Goal: Information Seeking & Learning: Learn about a topic

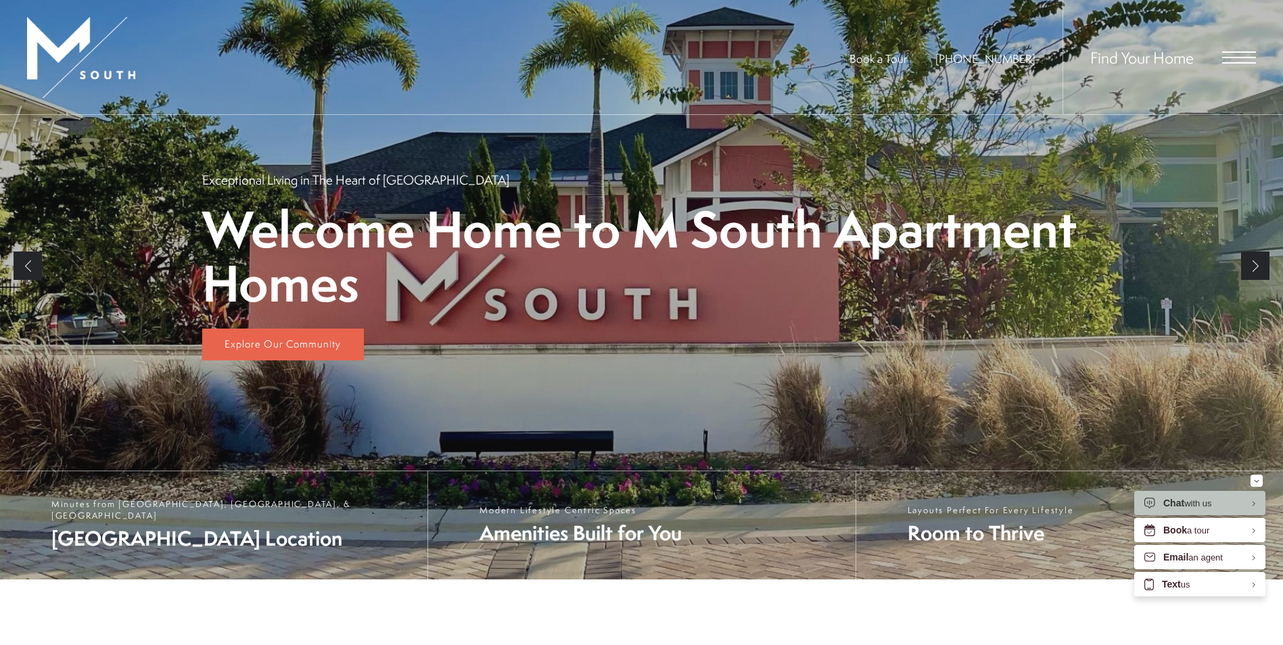
scroll to position [254, 0]
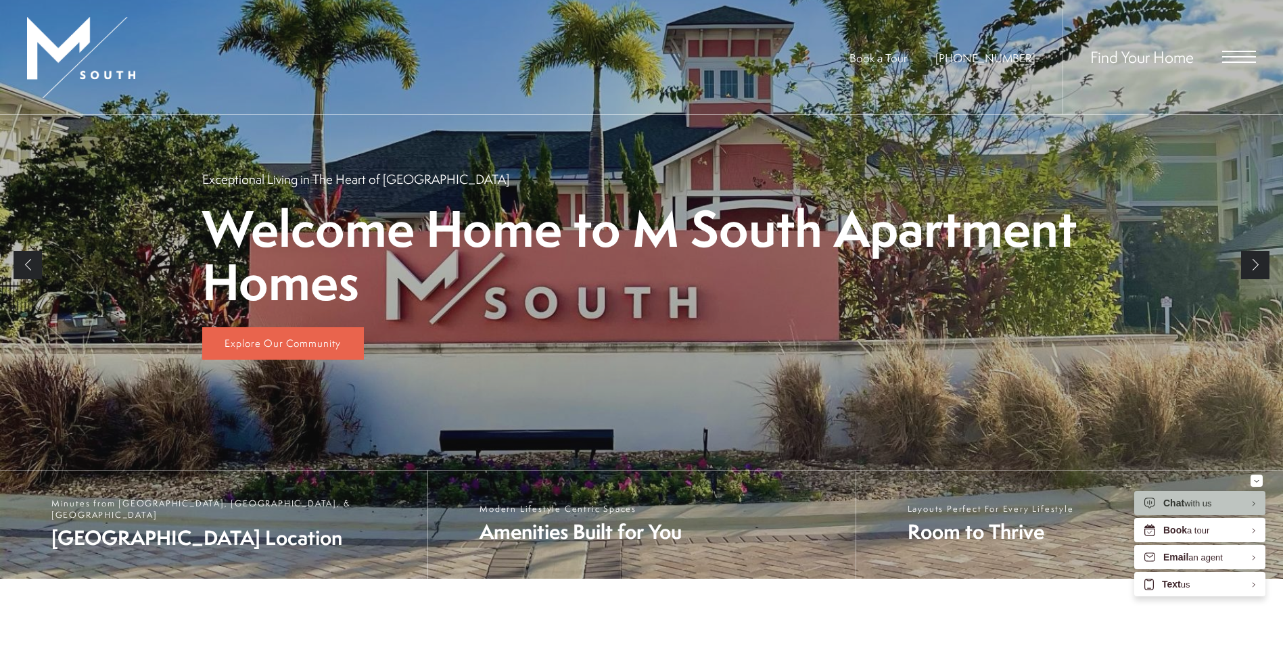
click at [1229, 52] on span "Open Menu" at bounding box center [1239, 51] width 34 height 1
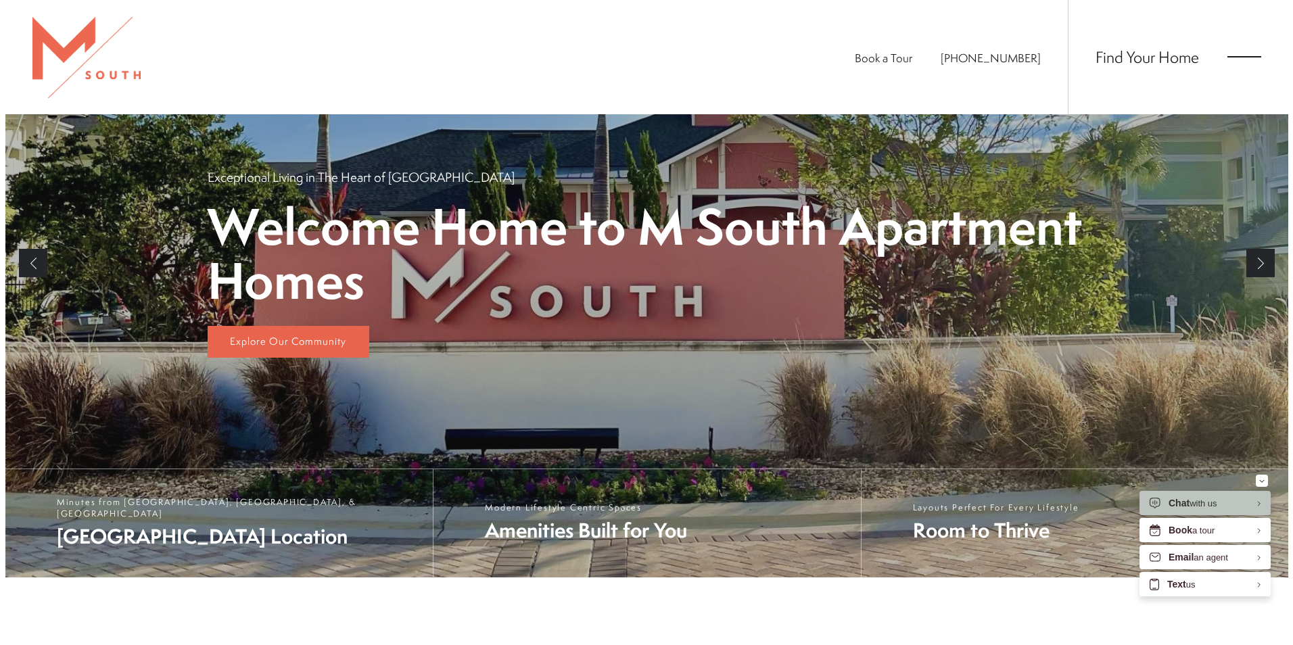
scroll to position [0, 0]
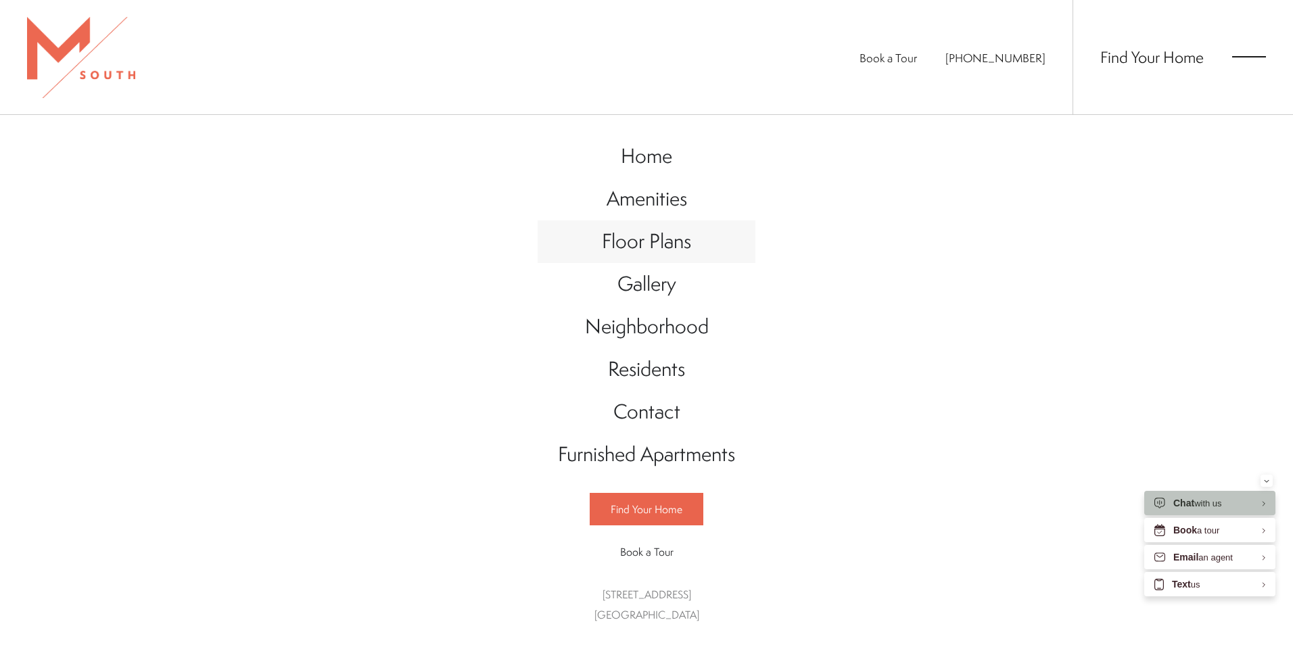
click at [658, 248] on span "Floor Plans" at bounding box center [646, 241] width 89 height 28
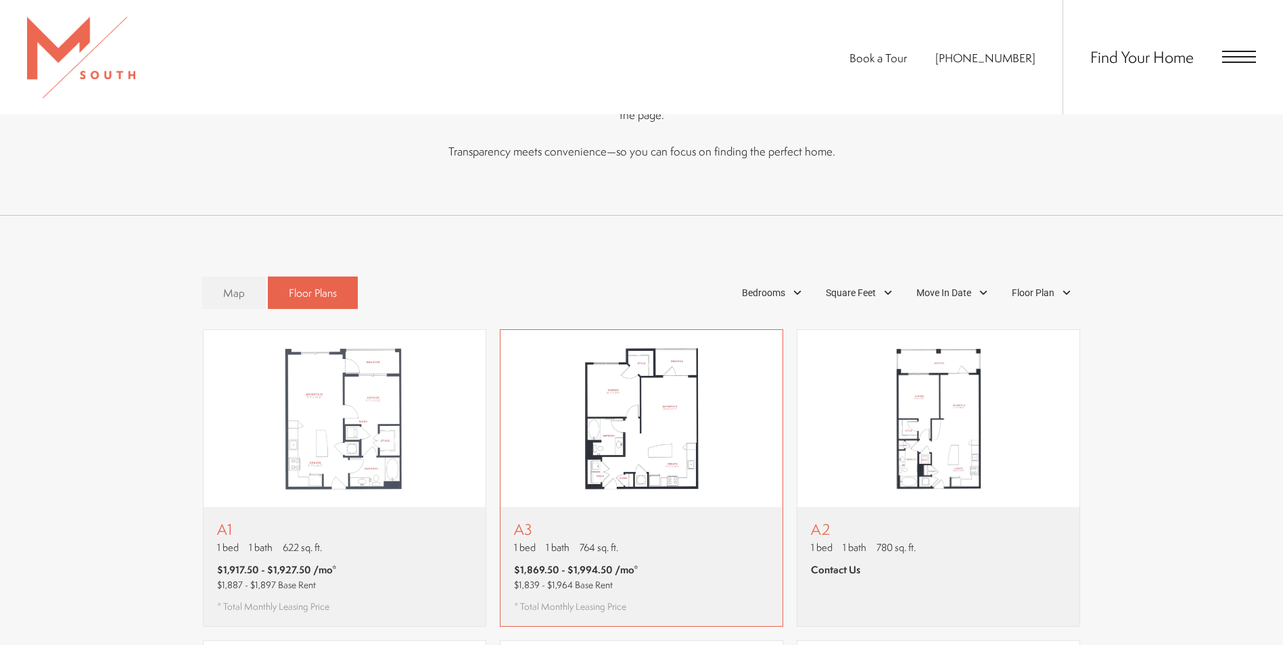
scroll to position [811, 0]
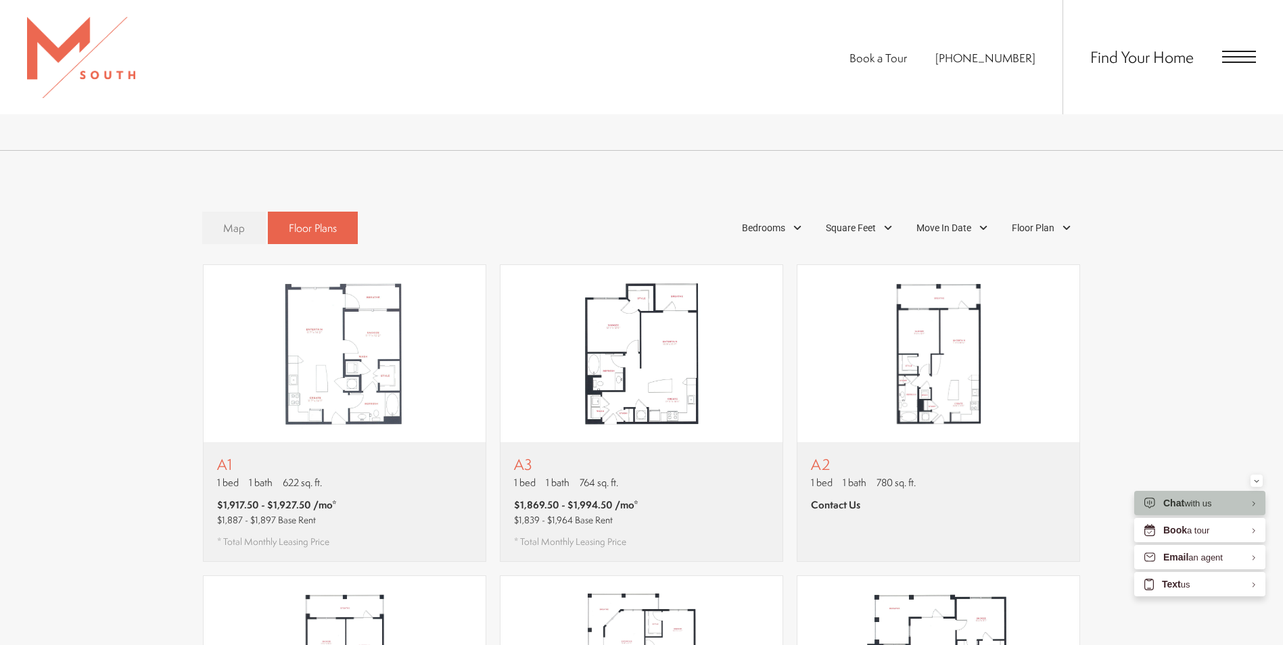
click at [233, 212] on link "Map" at bounding box center [234, 228] width 64 height 33
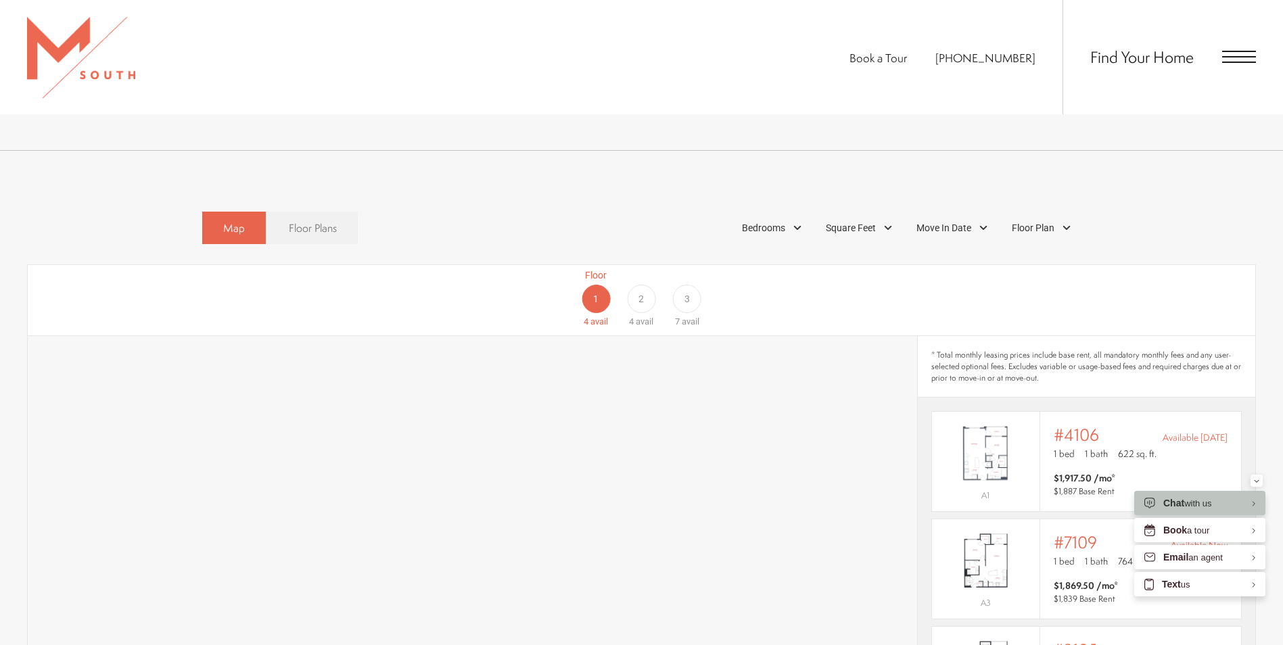
click at [314, 220] on span "Floor Plans" at bounding box center [313, 228] width 48 height 16
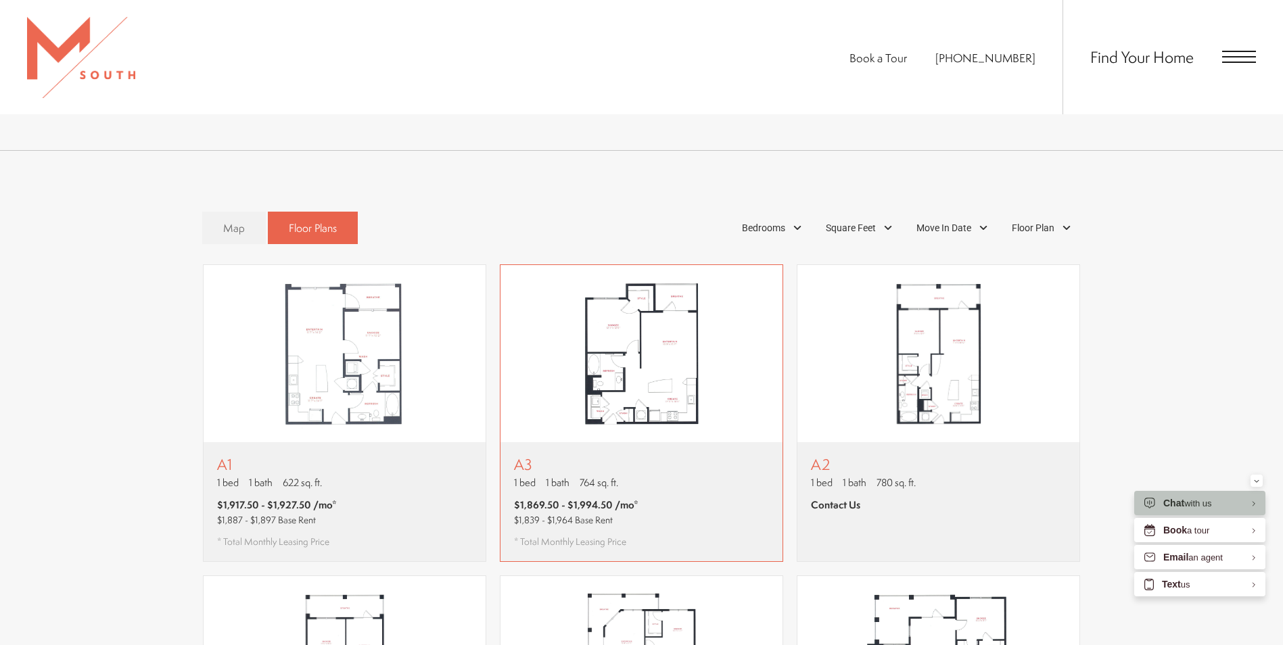
scroll to position [947, 0]
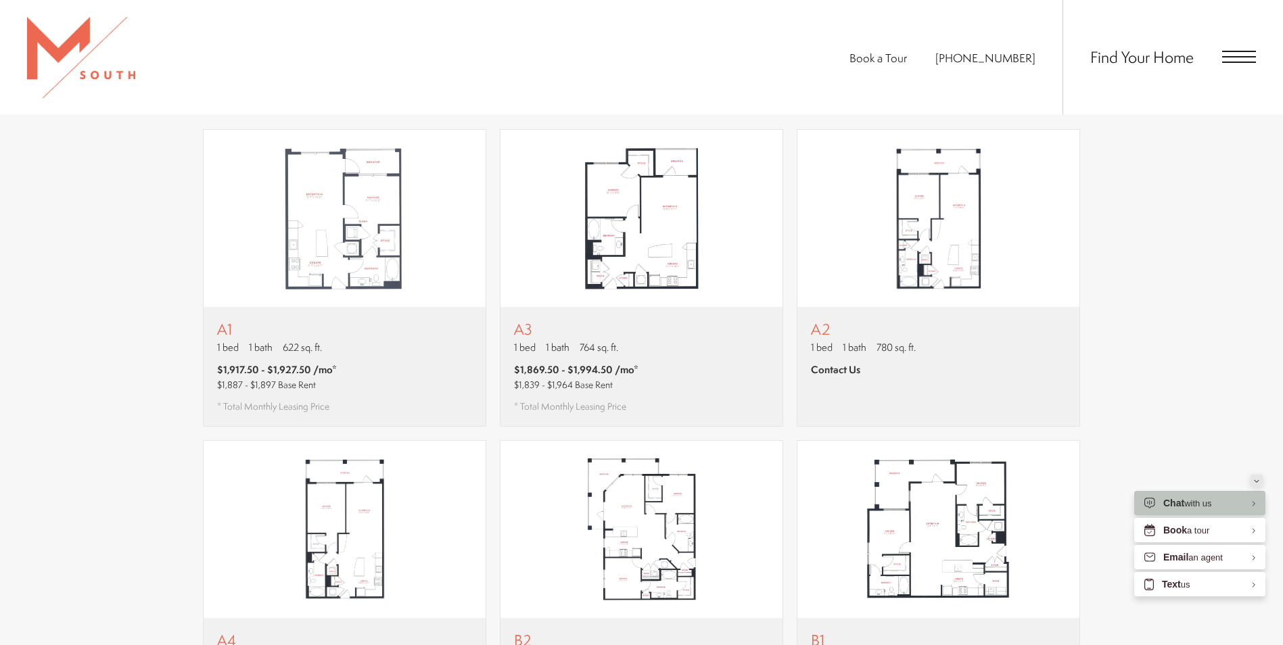
click at [1251, 475] on button "Minimize" at bounding box center [1256, 481] width 12 height 12
click at [1229, 417] on div "A1 1 bed 1 bath 622 sq. ft. $1,917.50 - $1,927.50 /mo* $1,887 - $1,897 Base Ren…" at bounding box center [641, 588] width 1228 height 919
click at [345, 197] on img "View floor plan A1" at bounding box center [345, 218] width 282 height 177
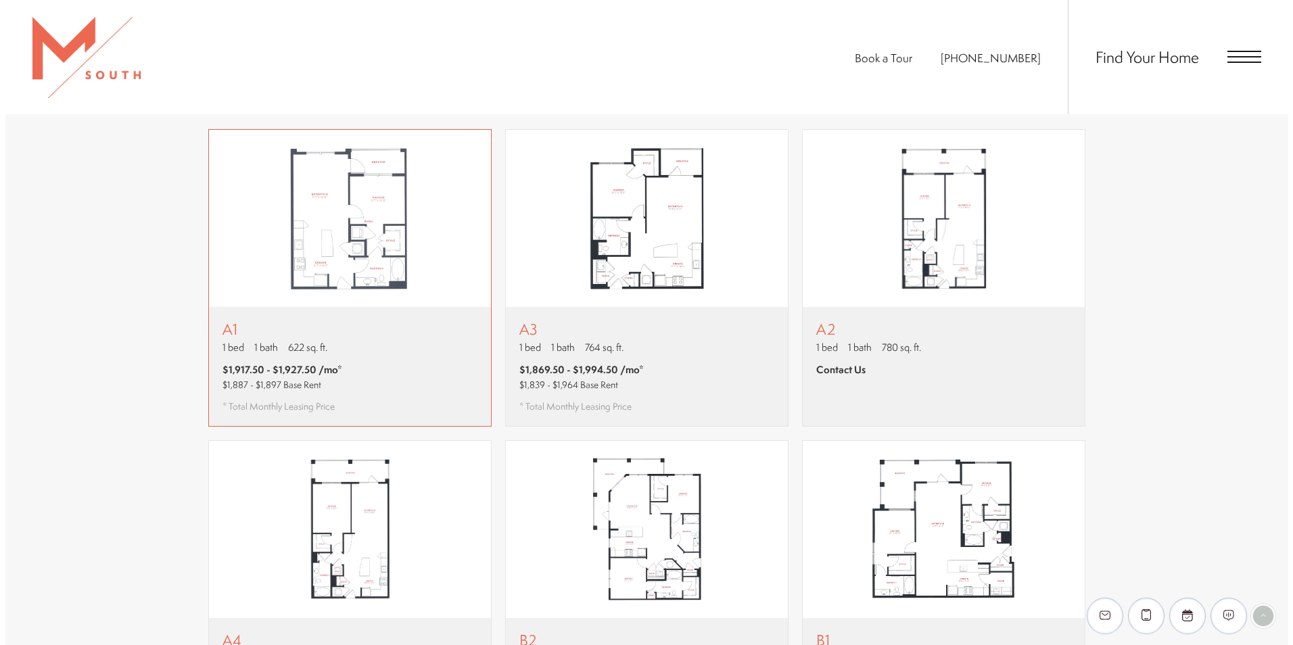
scroll to position [0, 0]
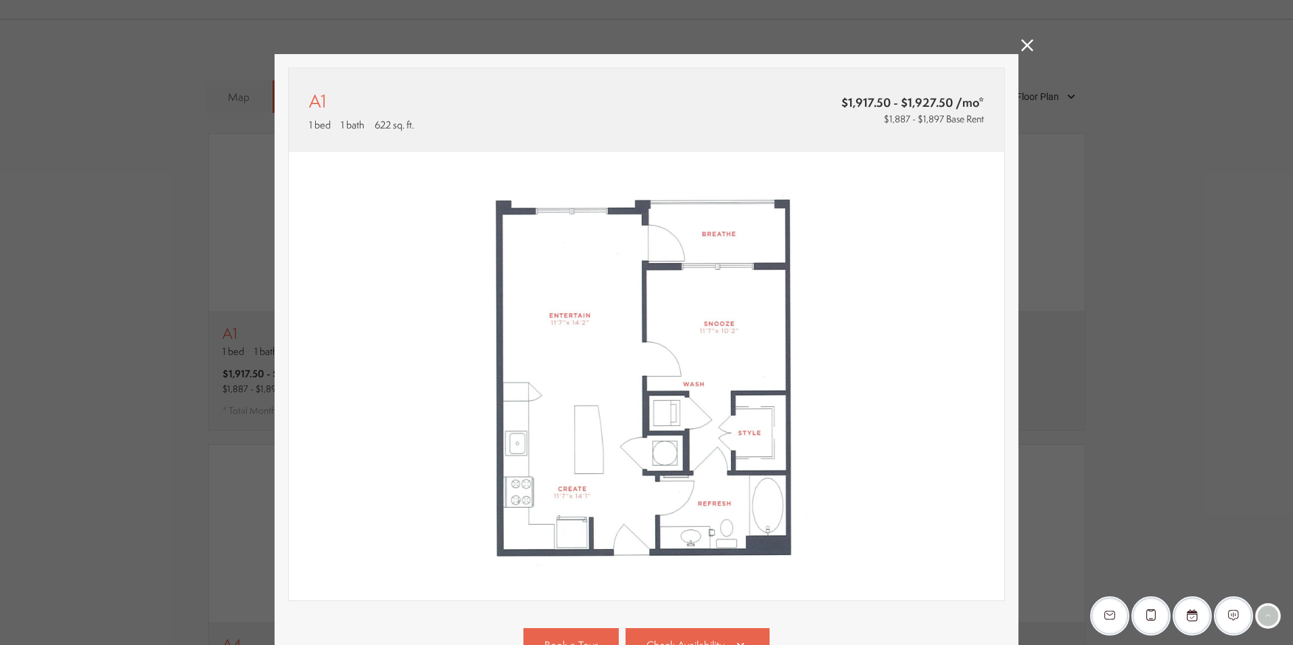
click at [1025, 45] on icon at bounding box center [1027, 45] width 12 height 12
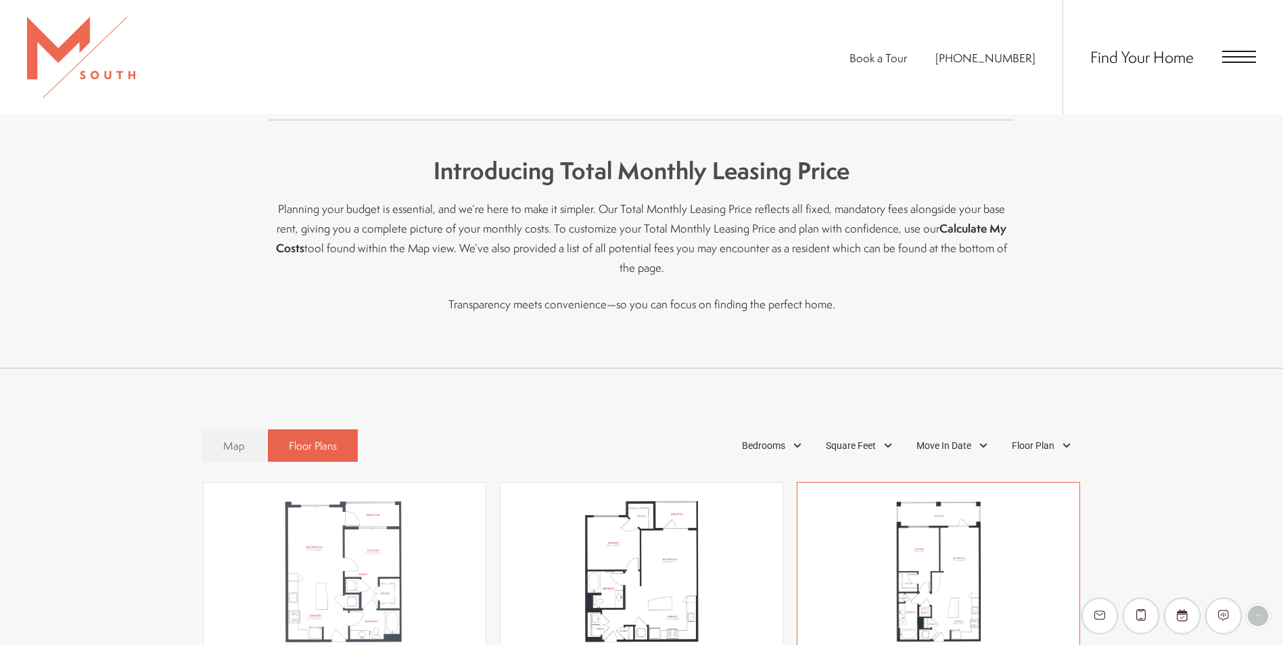
scroll to position [541, 0]
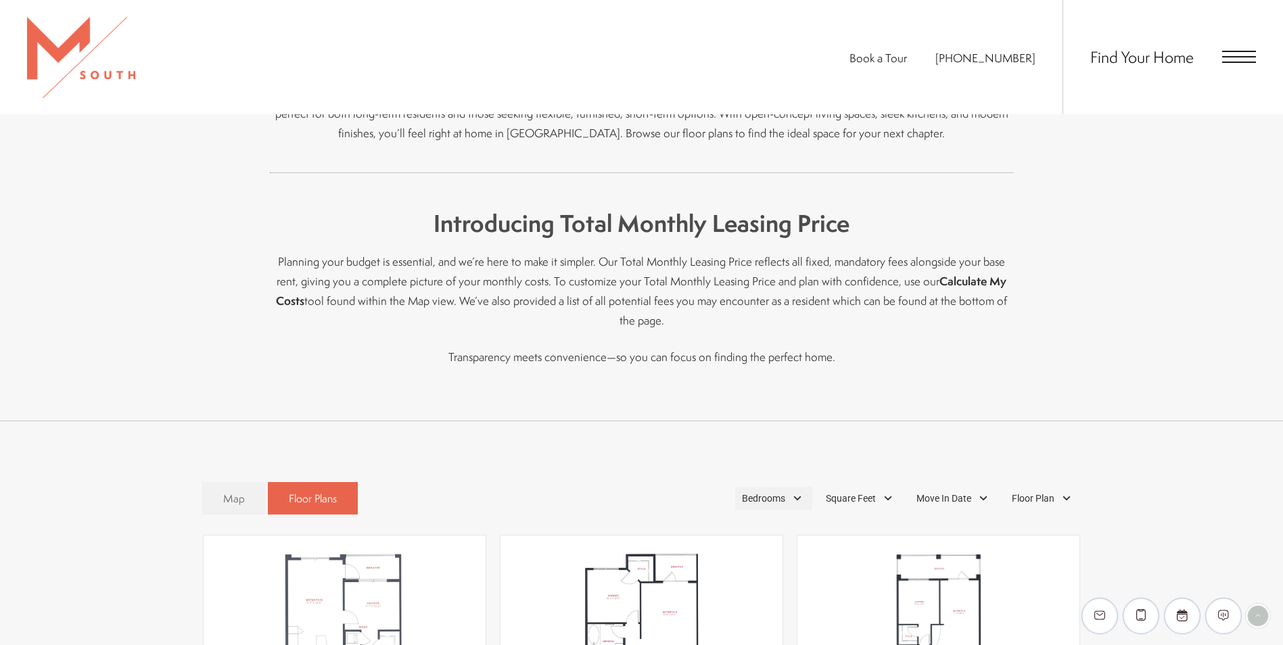
click at [788, 487] on div "Bedrooms" at bounding box center [773, 498] width 77 height 23
click at [640, 475] on div "Map Floor Plans Bedrooms 1 Bedroom 2 Bedroom 3 Bedroom" at bounding box center [641, 498] width 879 height 47
click at [1062, 487] on div "Floor Plan" at bounding box center [1043, 498] width 76 height 23
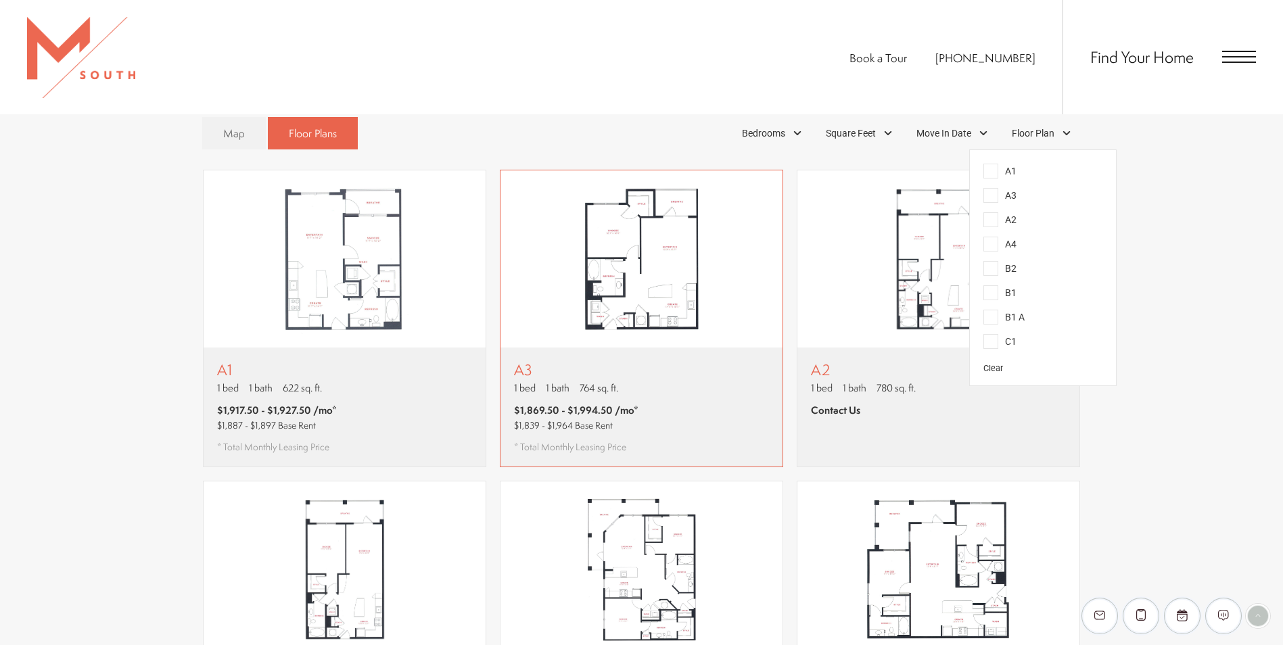
scroll to position [811, 0]
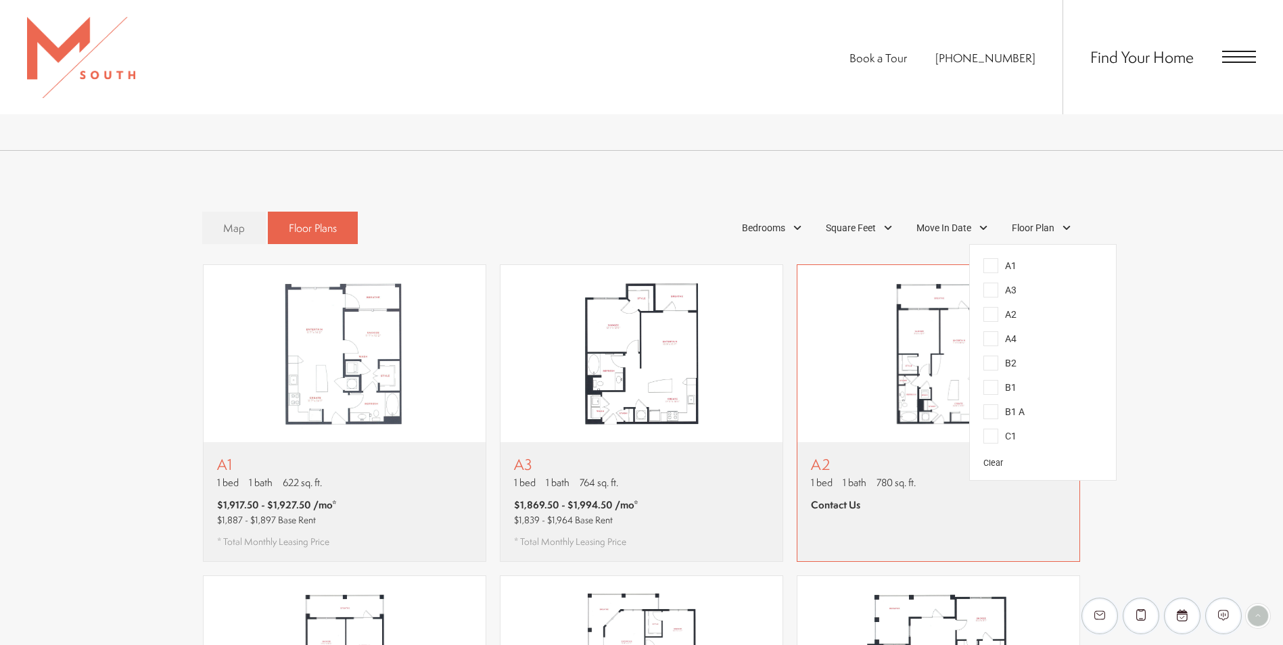
click at [926, 377] on img "View floor plan A2" at bounding box center [938, 353] width 282 height 177
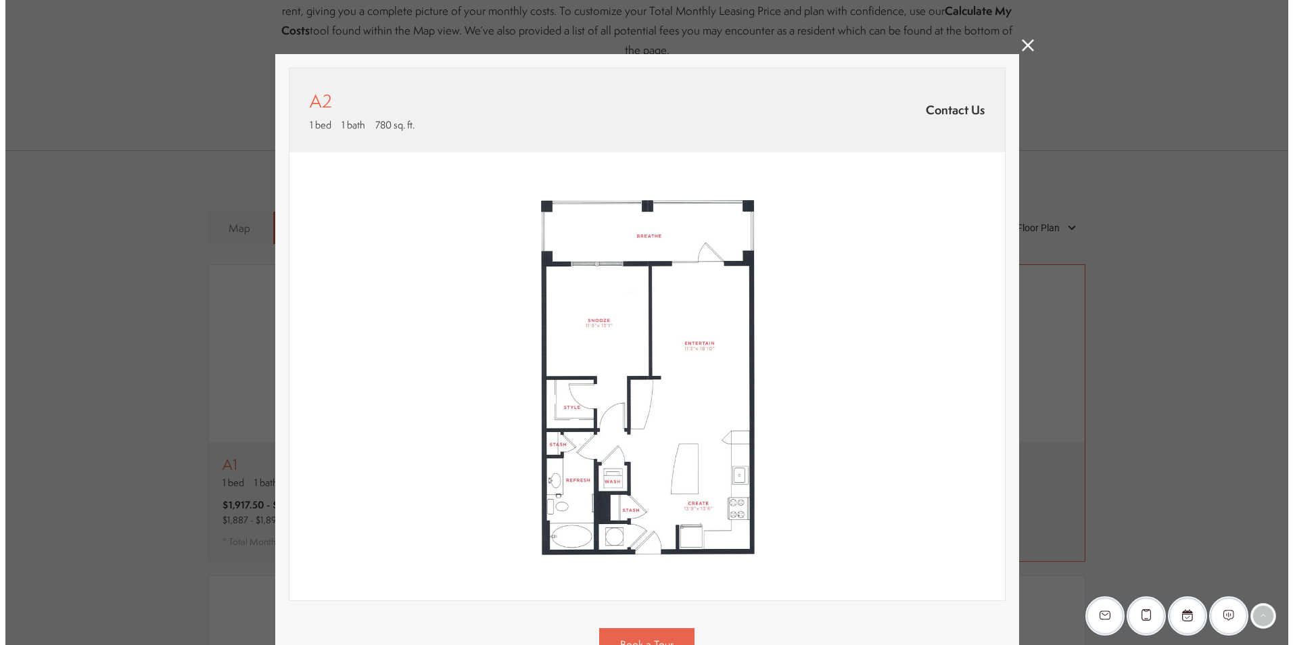
scroll to position [0, 0]
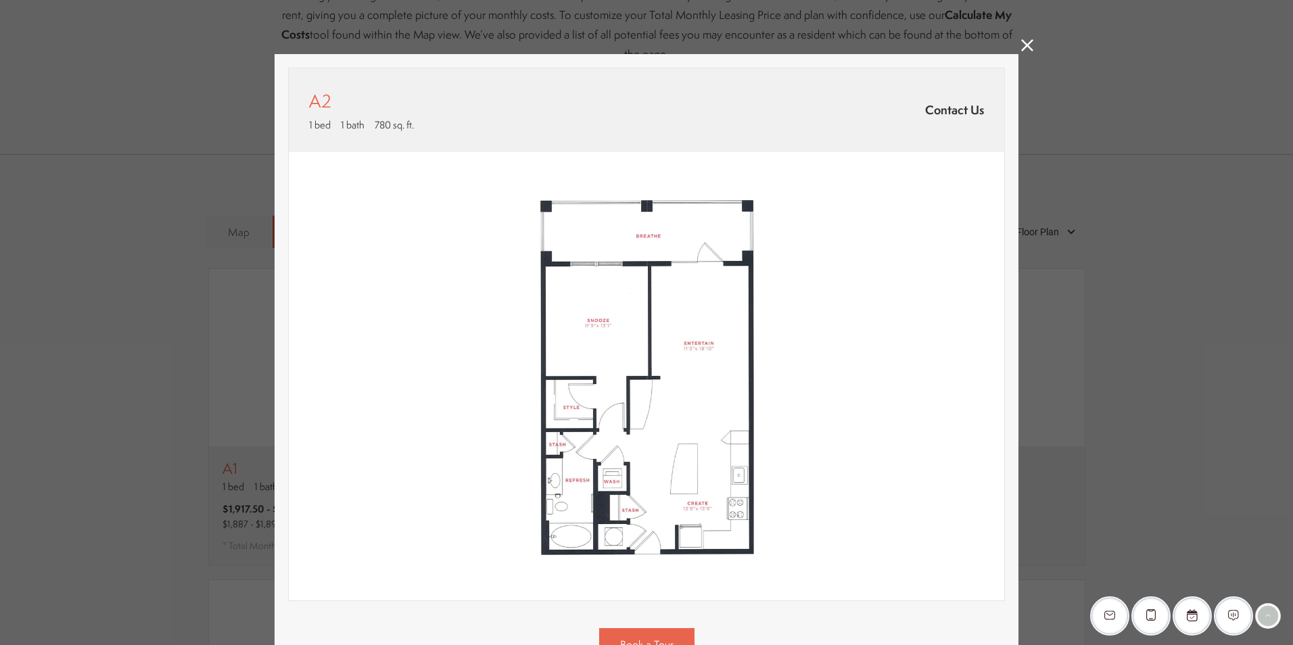
click at [1022, 47] on icon at bounding box center [1027, 45] width 12 height 12
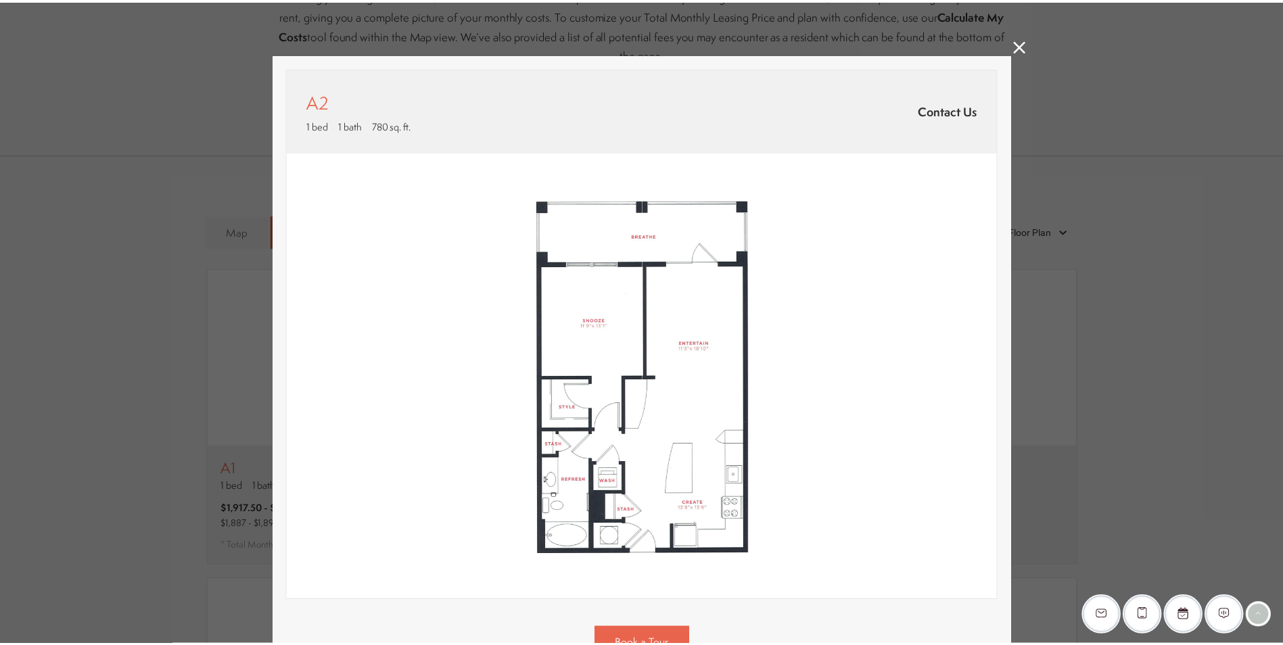
scroll to position [811, 0]
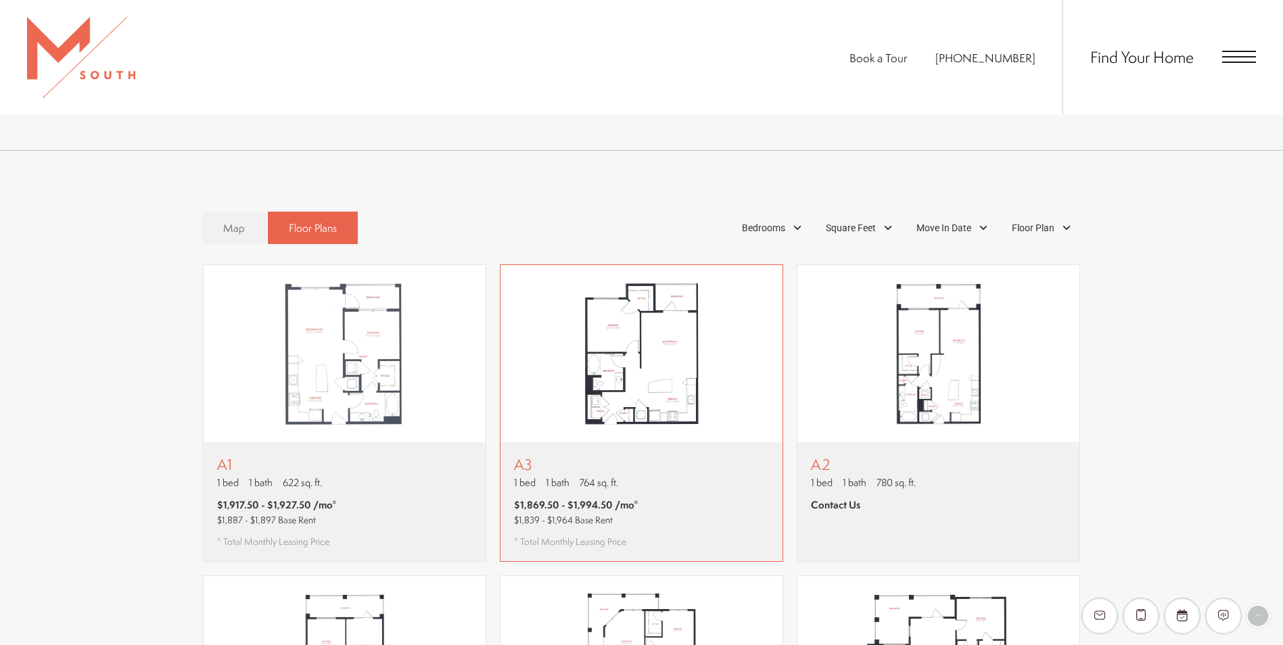
click at [655, 362] on img "View floor plan A3" at bounding box center [641, 353] width 282 height 177
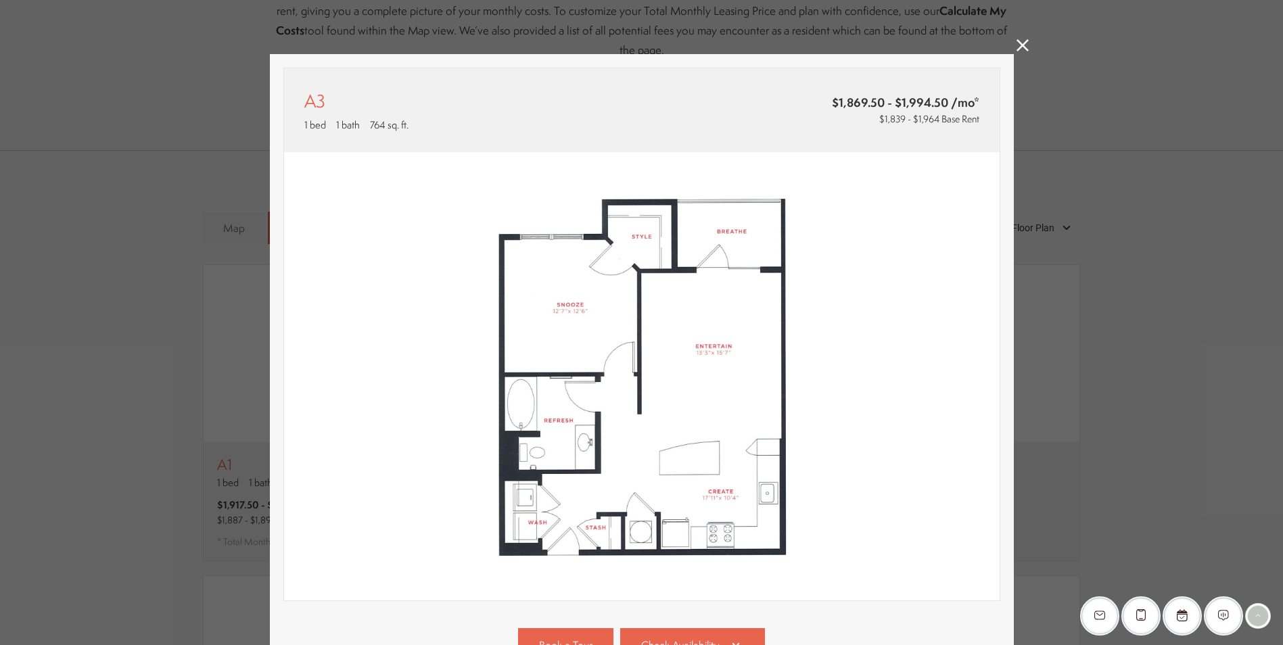
click at [1009, 47] on div "A3 1 bed 1 bath 764 sq. ft. $1,869.50 - $1,994.50 /mo* $1,839 - $1,964 Base Ren…" at bounding box center [641, 322] width 1283 height 645
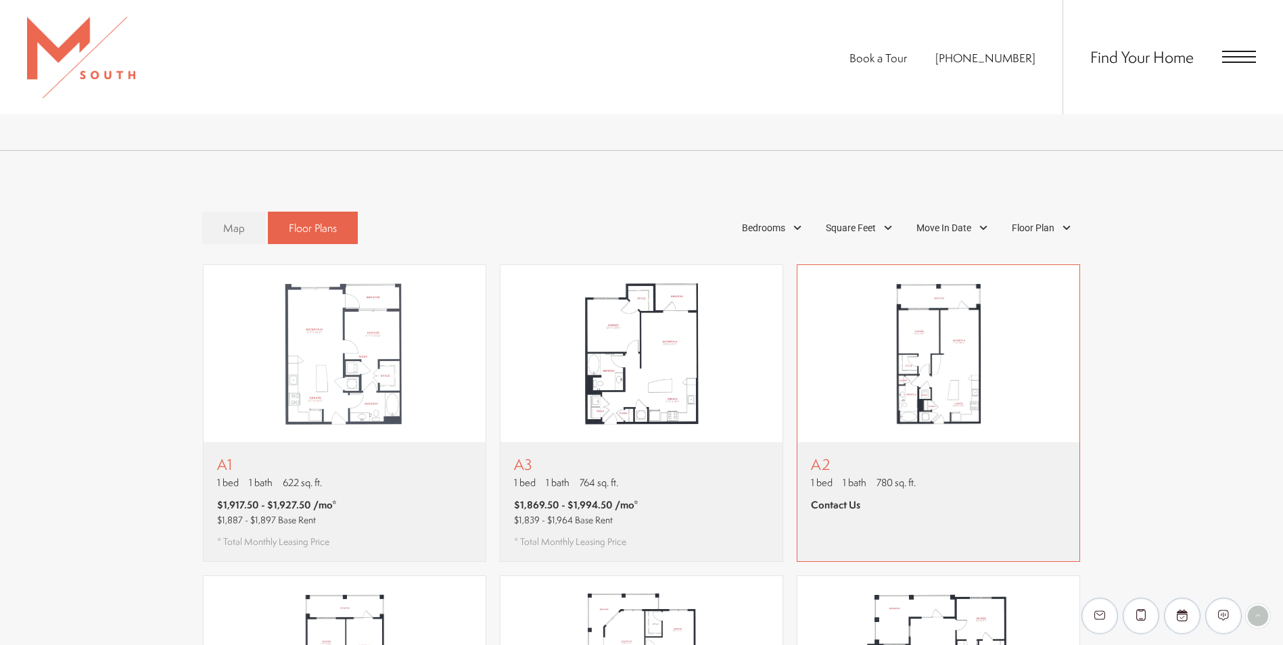
click at [941, 295] on img "View floor plan A2" at bounding box center [938, 353] width 282 height 177
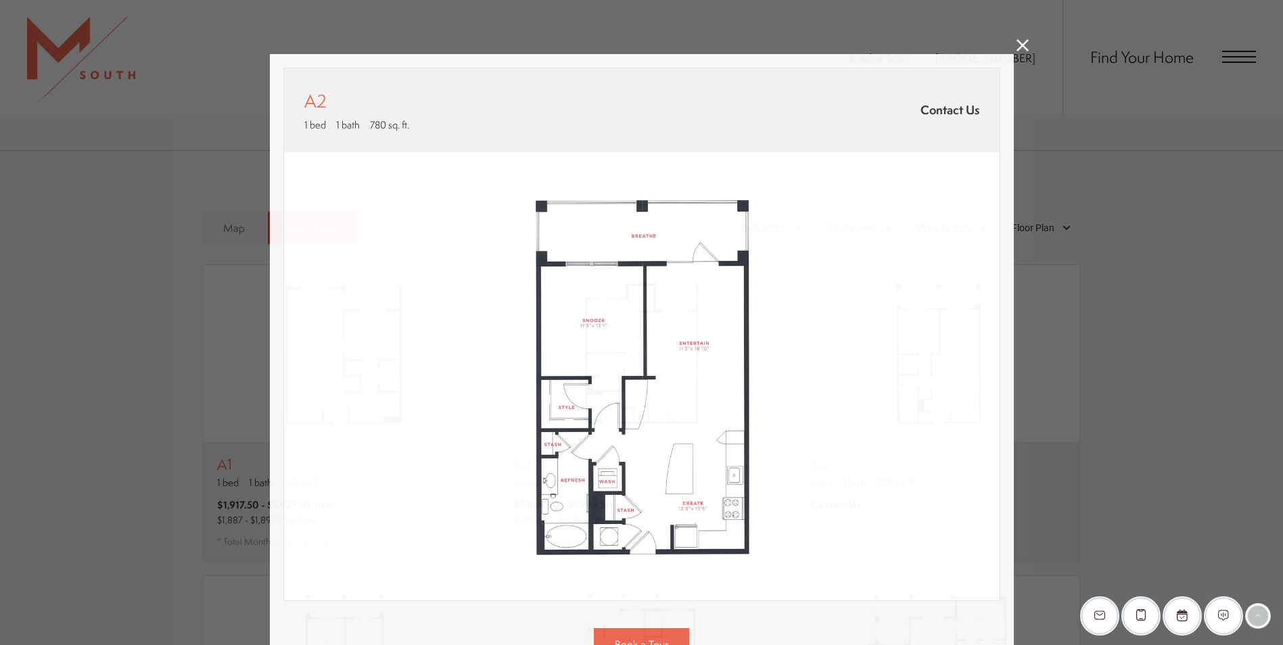
click at [1022, 55] on div "A2 1 bed 1 bath 780 sq. ft. Contact Us 2D 3D" at bounding box center [641, 322] width 1283 height 645
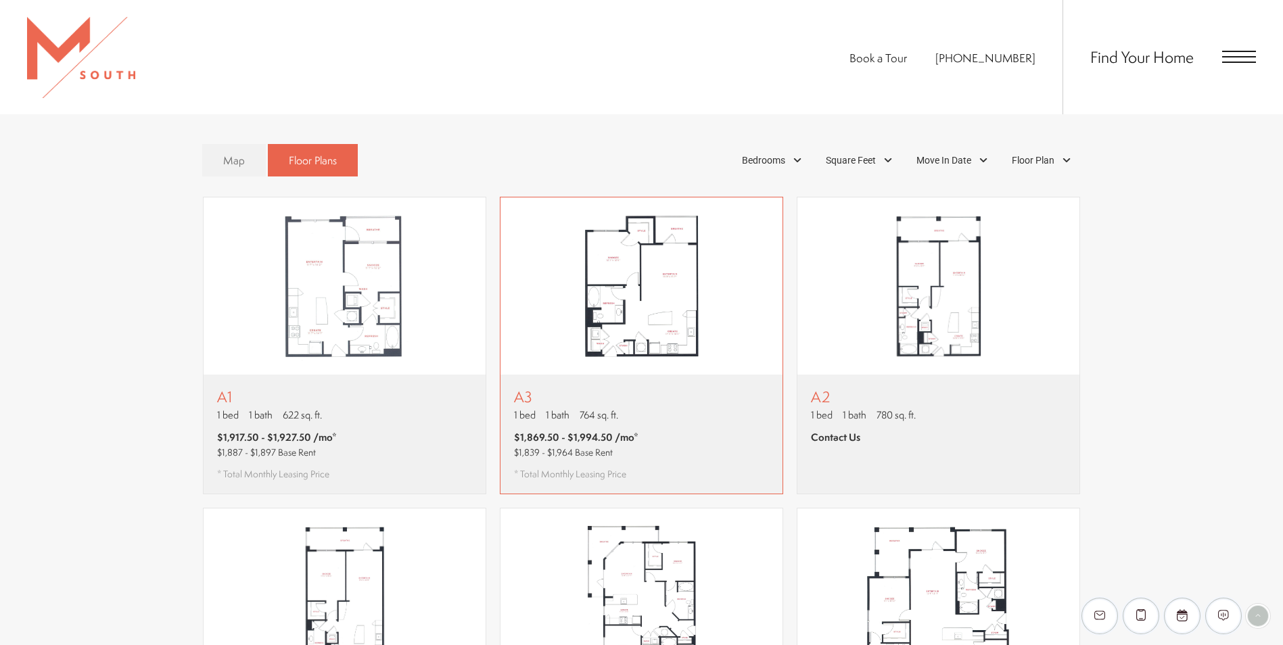
scroll to position [1014, 0]
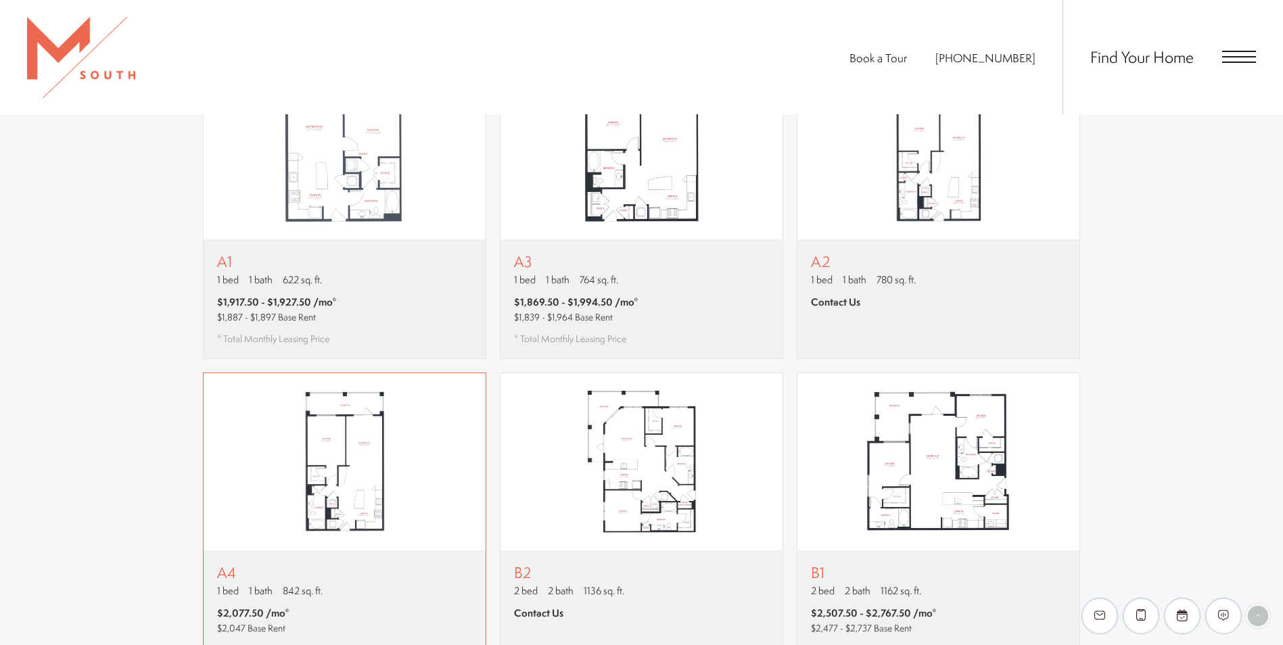
click at [379, 443] on img "View floor plan A4" at bounding box center [345, 461] width 282 height 177
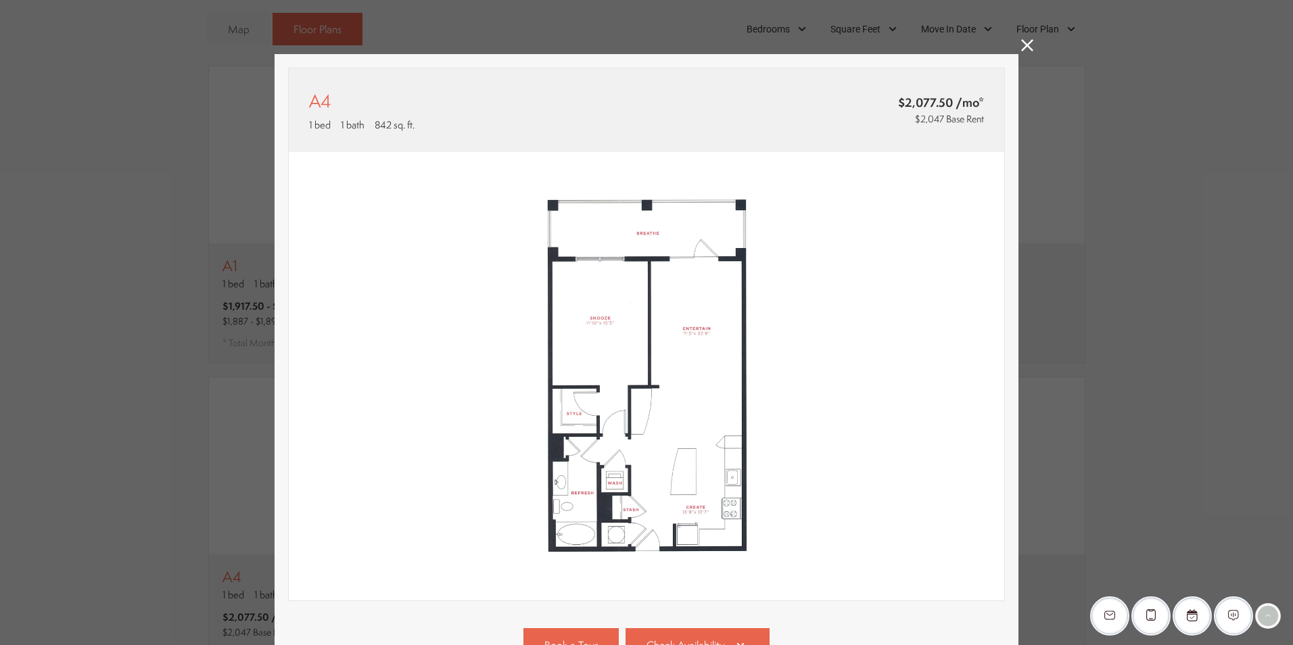
click at [1022, 43] on icon at bounding box center [1027, 45] width 12 height 12
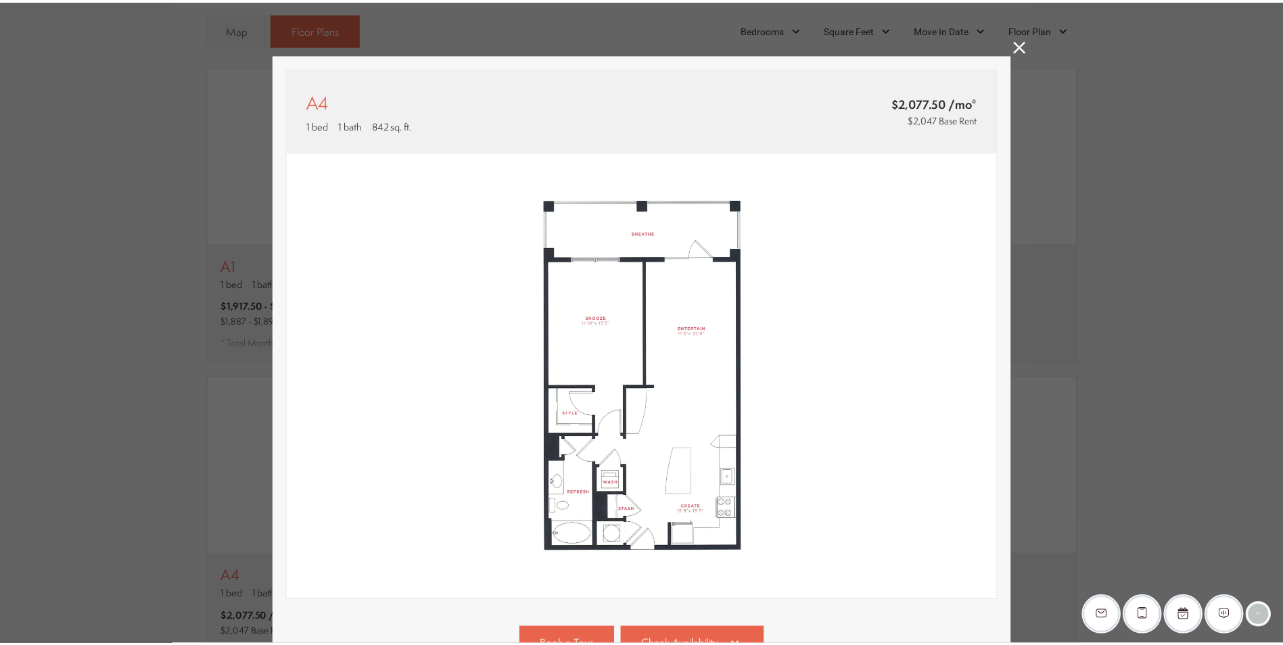
scroll to position [1014, 0]
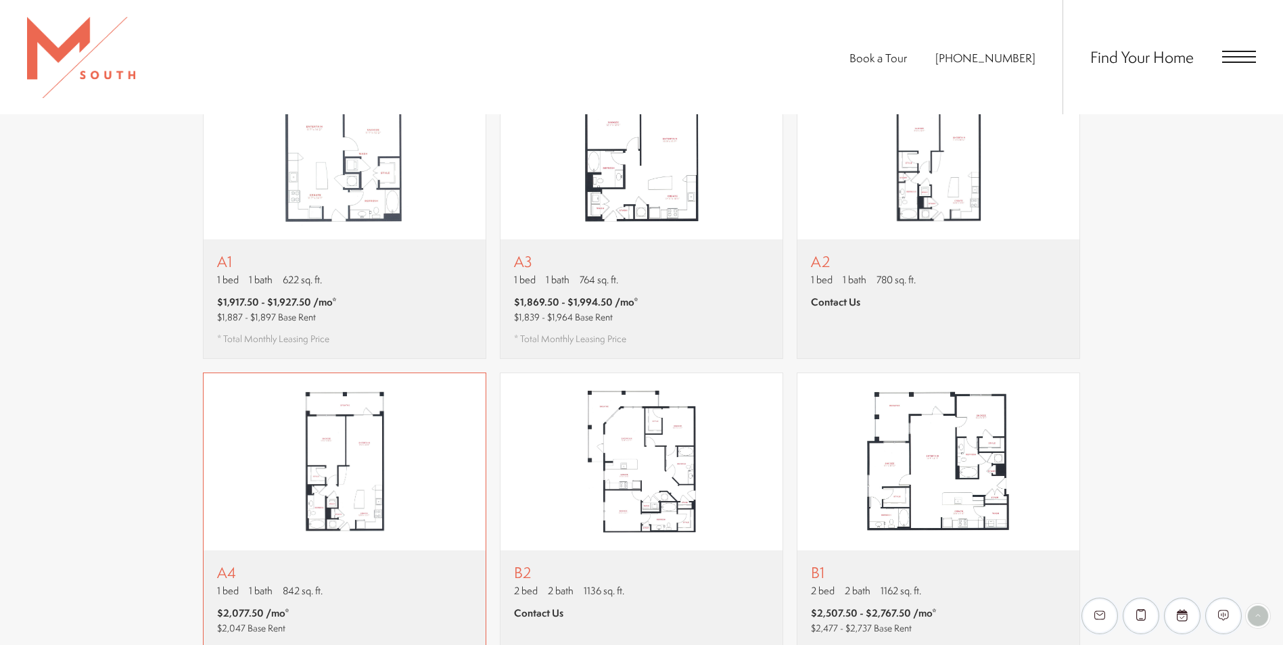
click at [368, 418] on img "View floor plan A4" at bounding box center [345, 461] width 282 height 177
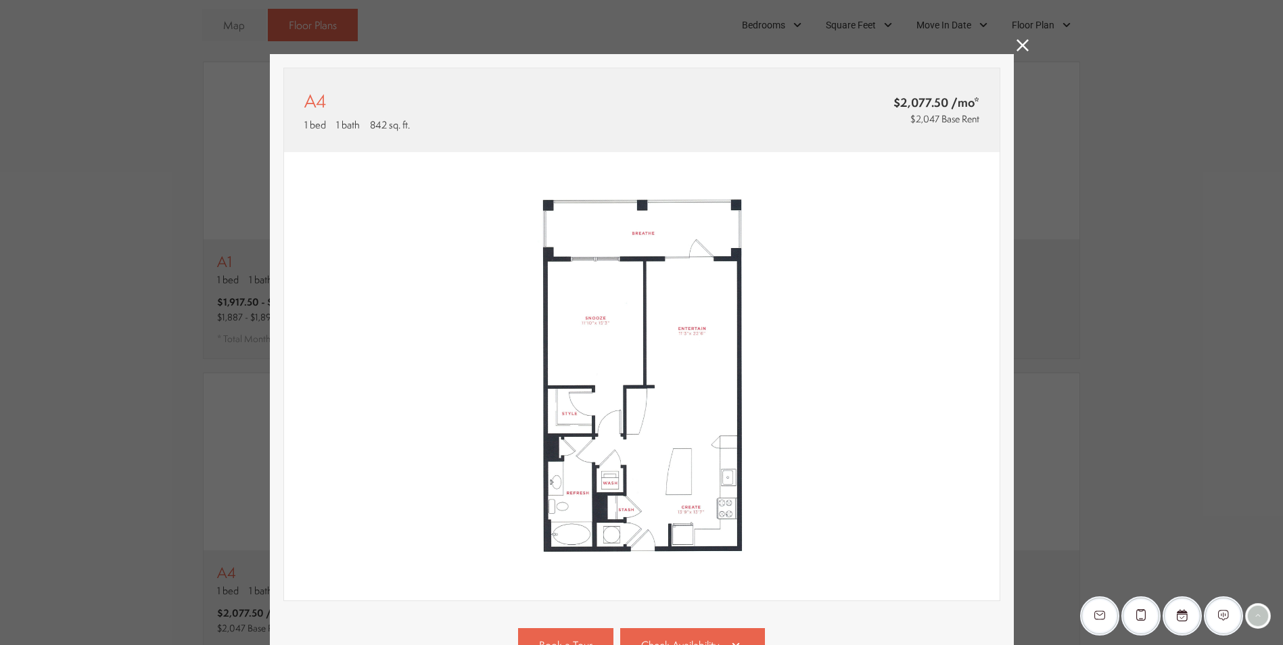
click at [1009, 40] on div "A4 1 bed 1 bath 842 sq. ft. $2,077.50 /mo* $2,047 Base Rent 2D 3D" at bounding box center [641, 322] width 1283 height 645
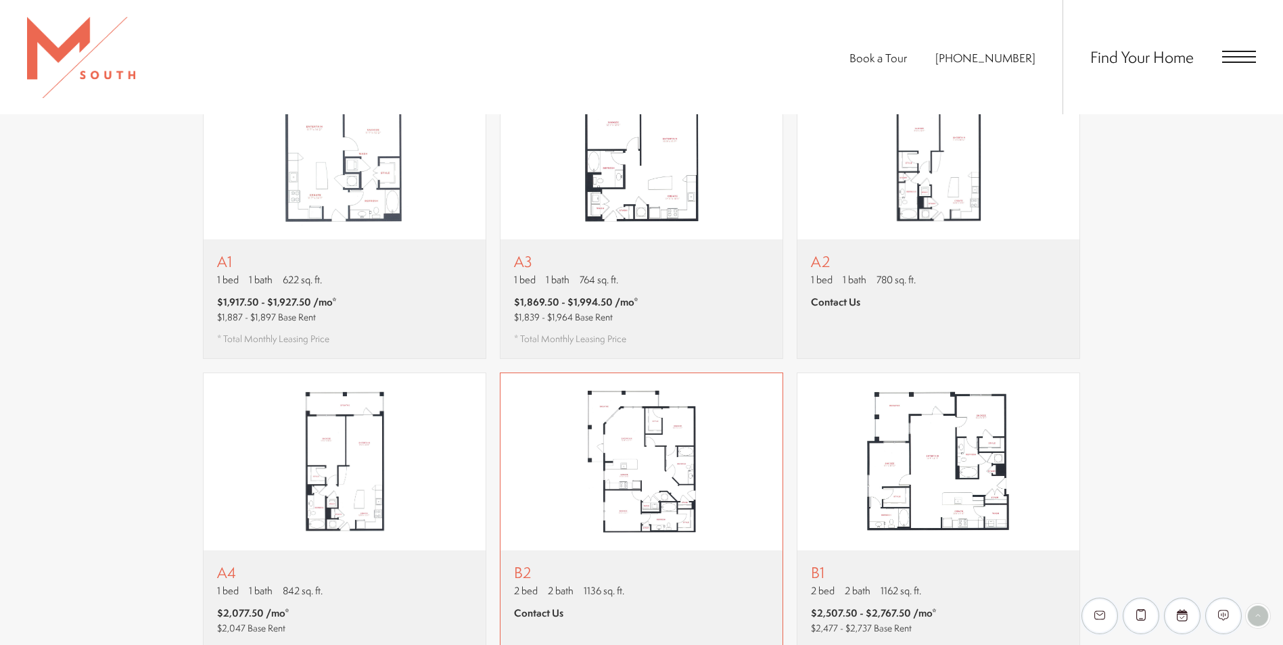
click at [694, 481] on img "View floor plan B2" at bounding box center [641, 461] width 282 height 177
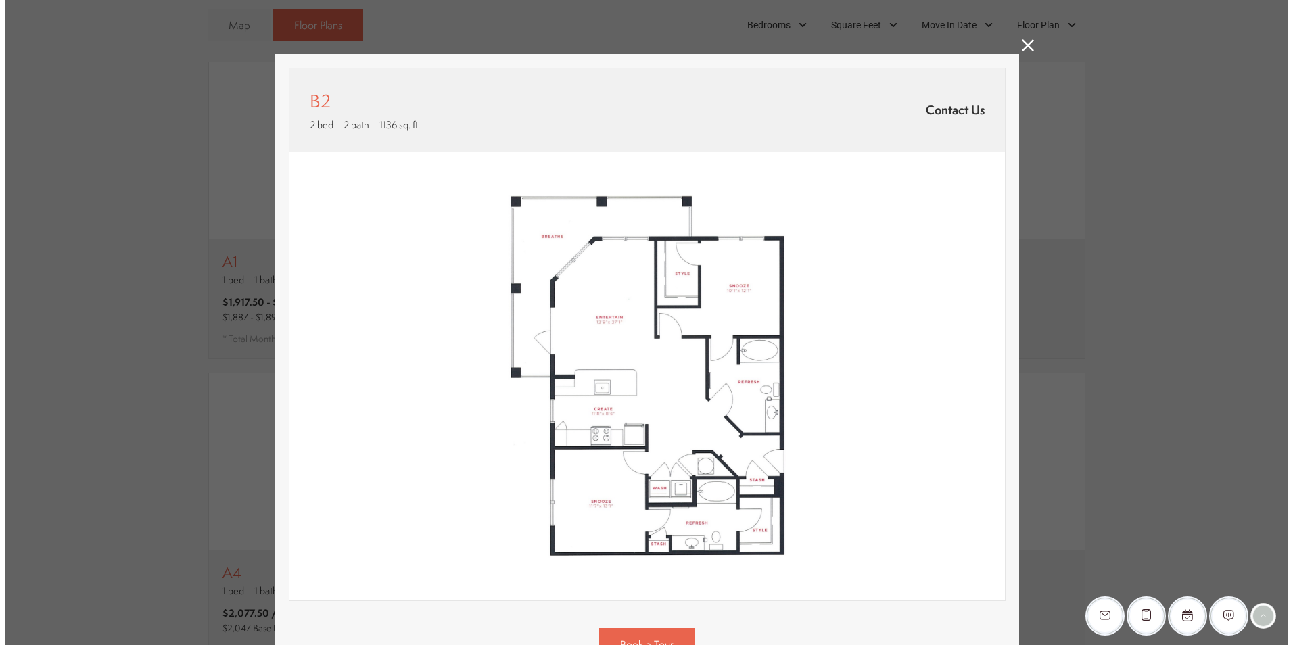
scroll to position [0, 0]
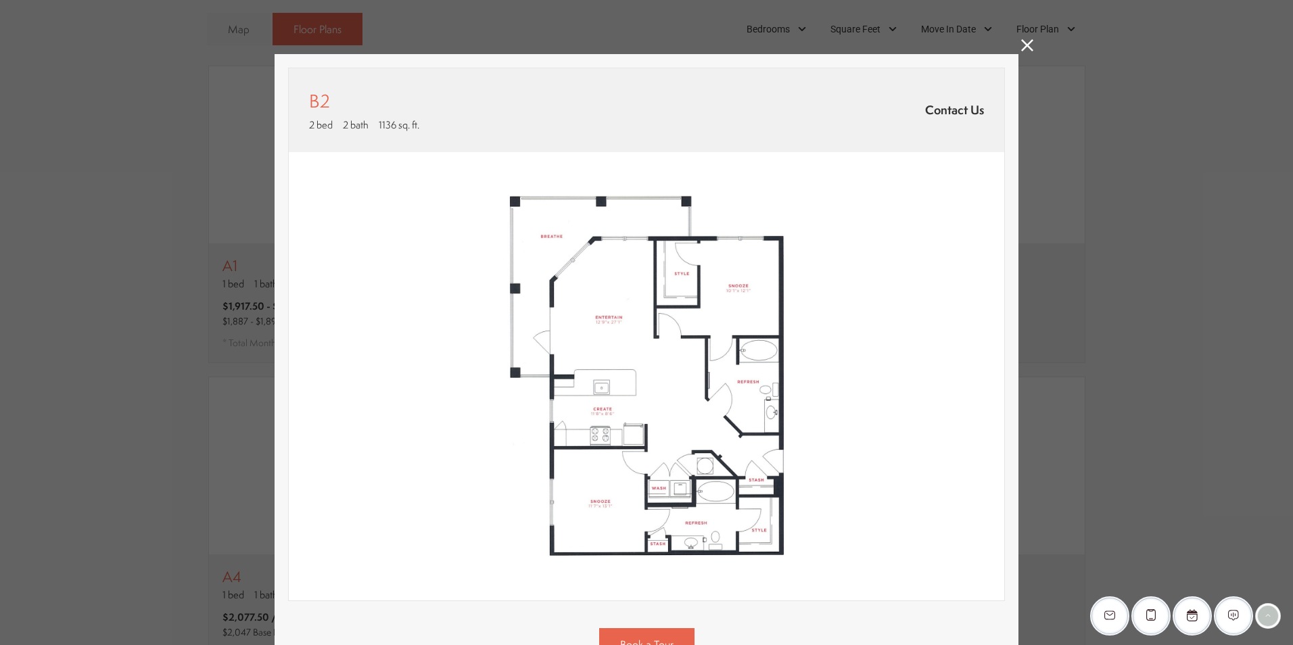
click at [1011, 47] on div "B2 2 bed 2 bath 1136 sq. ft. Contact Us 2D 3D" at bounding box center [646, 322] width 1293 height 645
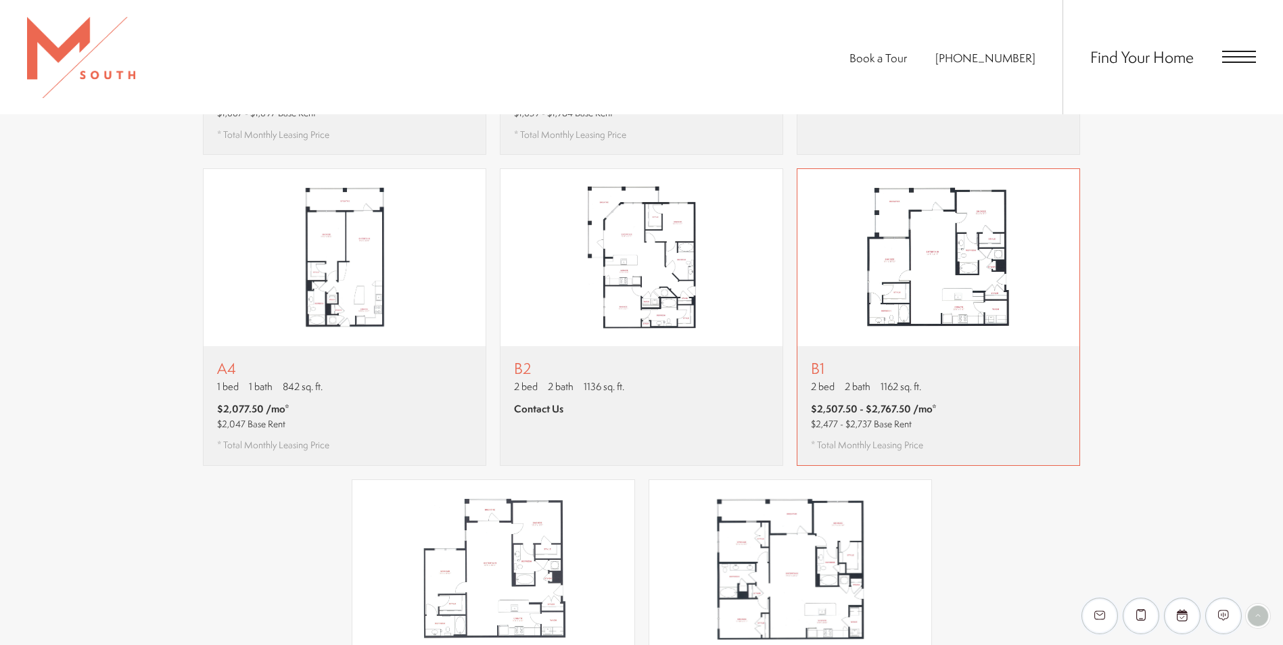
scroll to position [1285, 0]
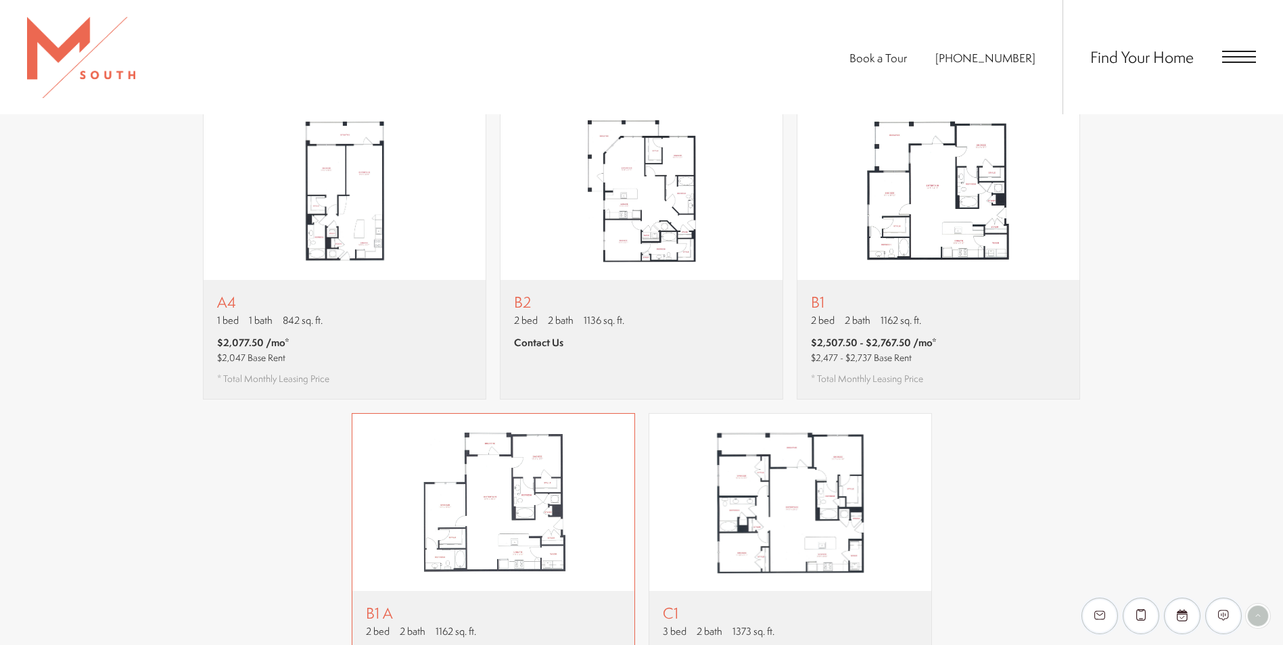
click at [442, 490] on img "View floor plan B1 A" at bounding box center [493, 502] width 282 height 177
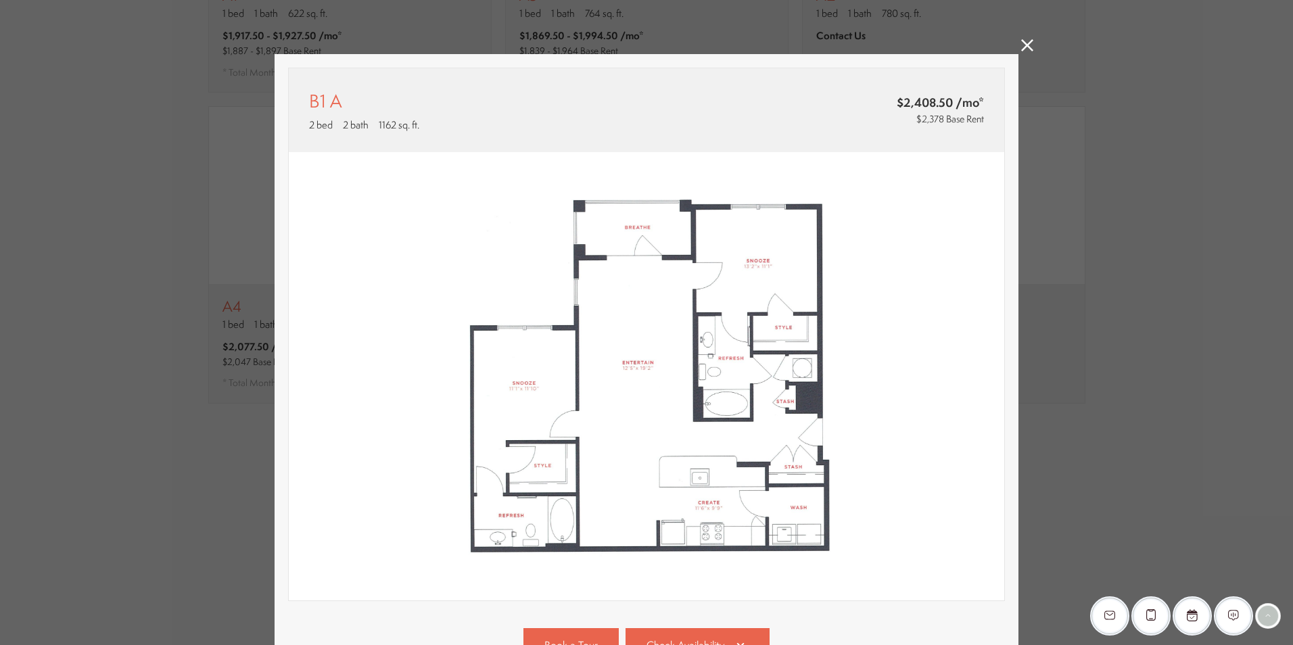
click at [1023, 48] on icon at bounding box center [1027, 45] width 12 height 12
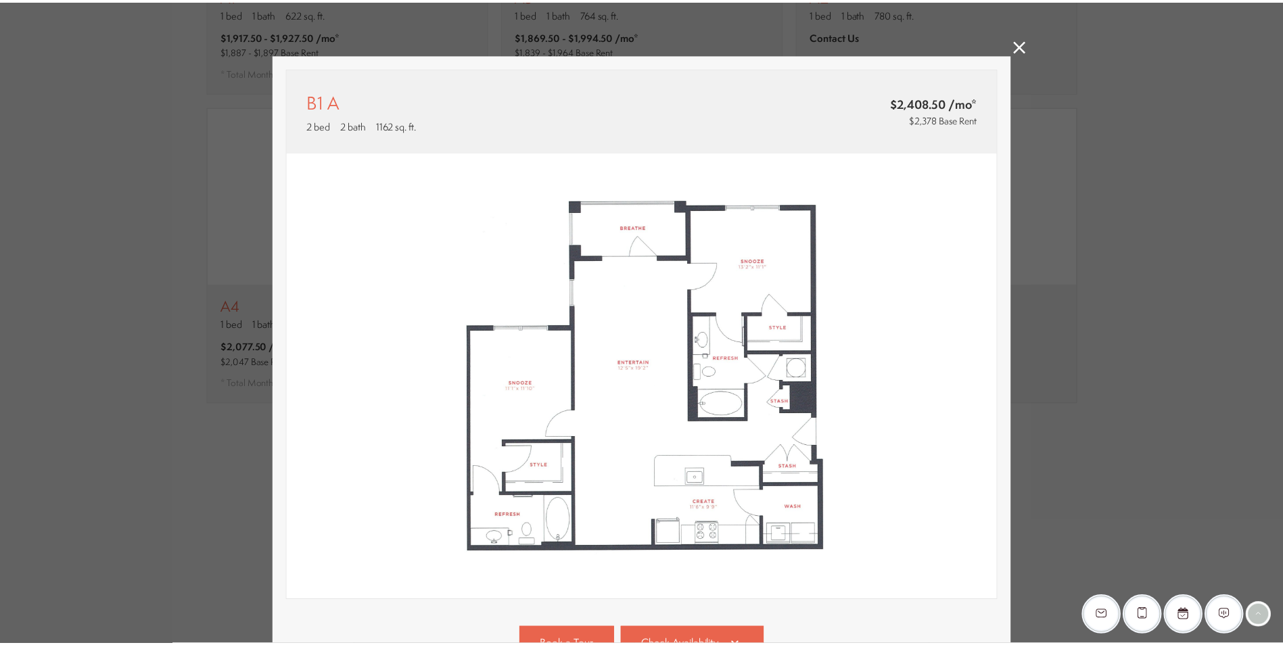
scroll to position [1285, 0]
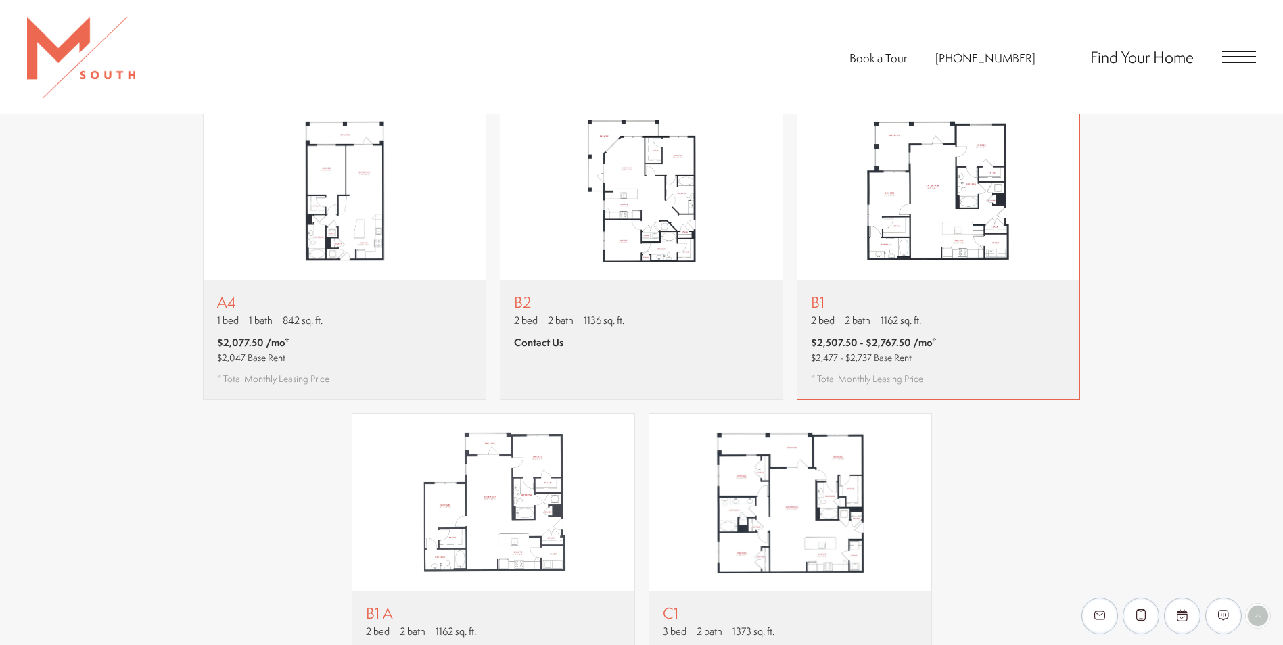
click at [968, 126] on img "View floor plan B1" at bounding box center [938, 191] width 282 height 177
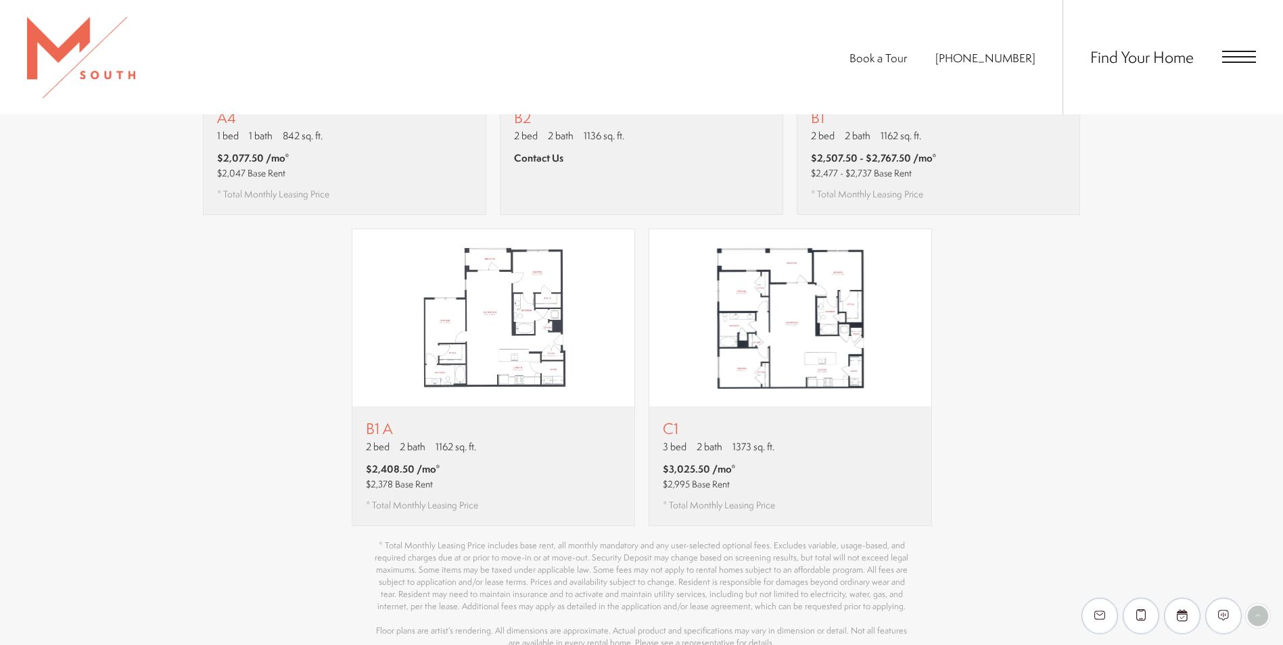
scroll to position [1352, 0]
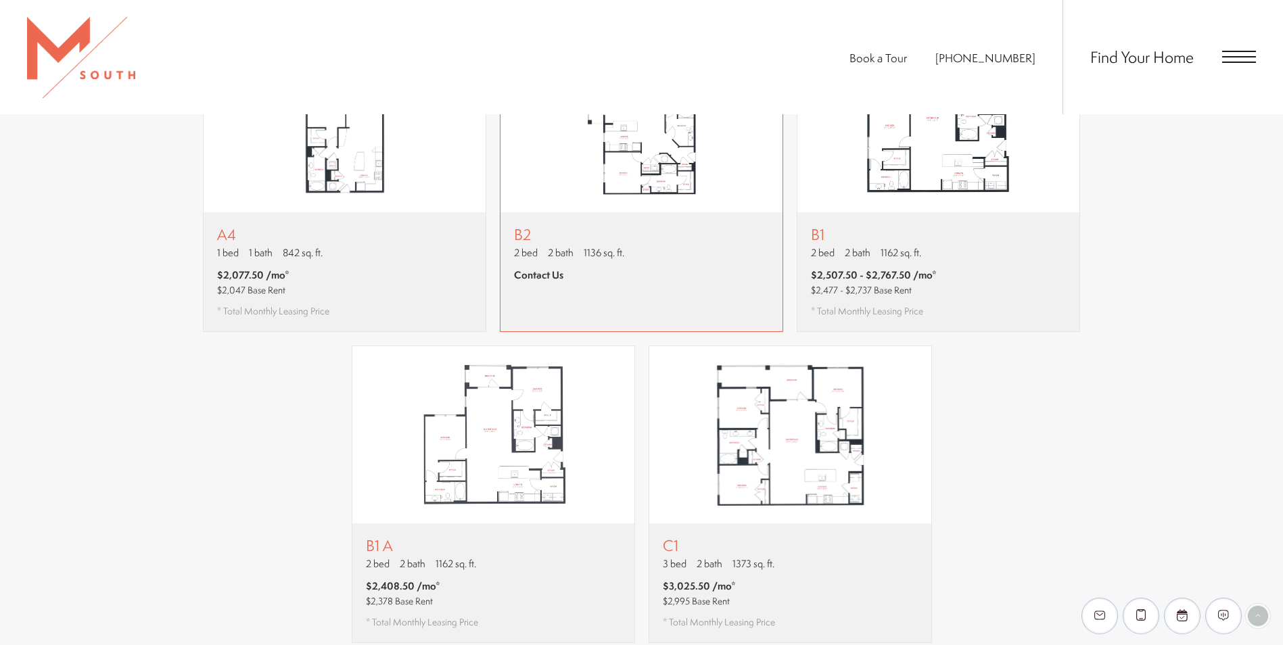
click at [542, 212] on div "B2 2 bed 2 bath 1136 sq. ft. Contact Us" at bounding box center [641, 271] width 282 height 119
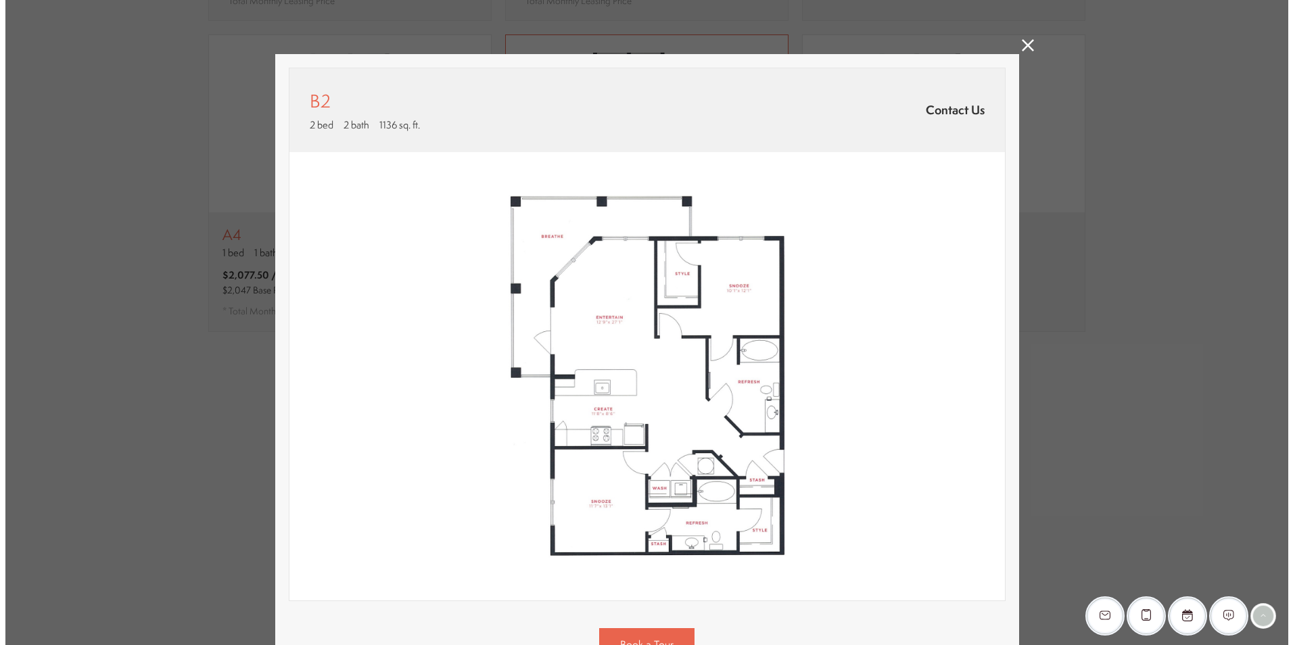
scroll to position [0, 0]
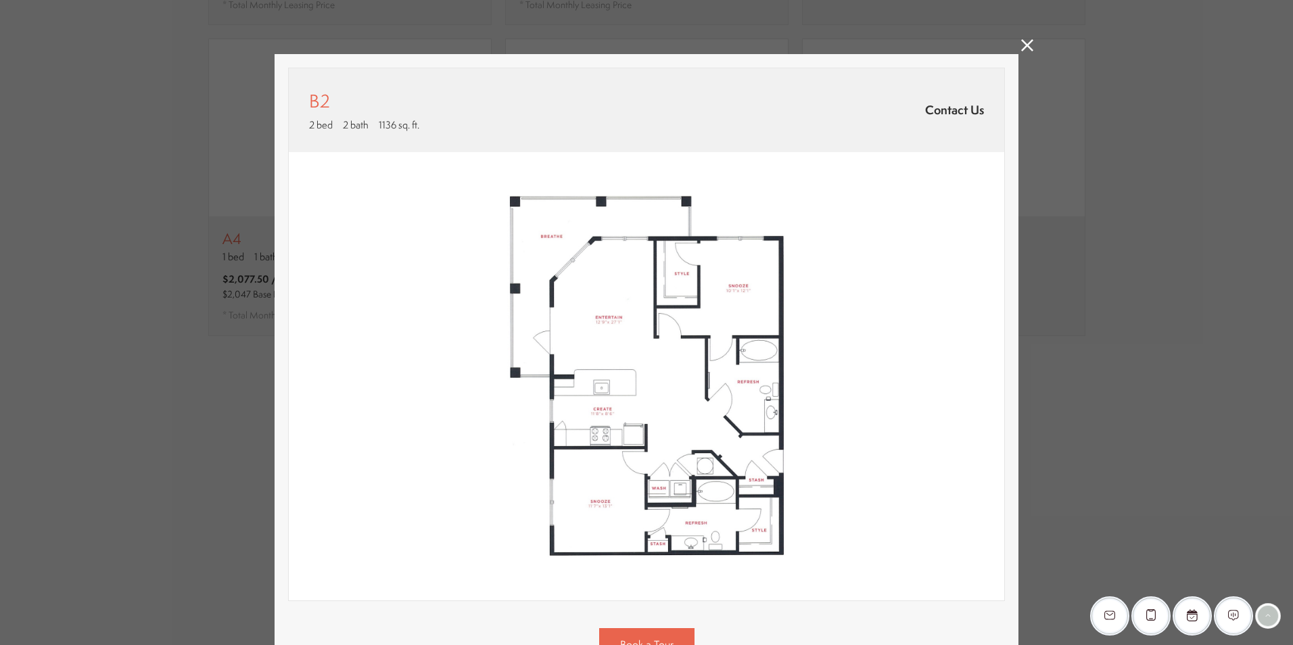
click at [1025, 47] on icon at bounding box center [1027, 45] width 12 height 12
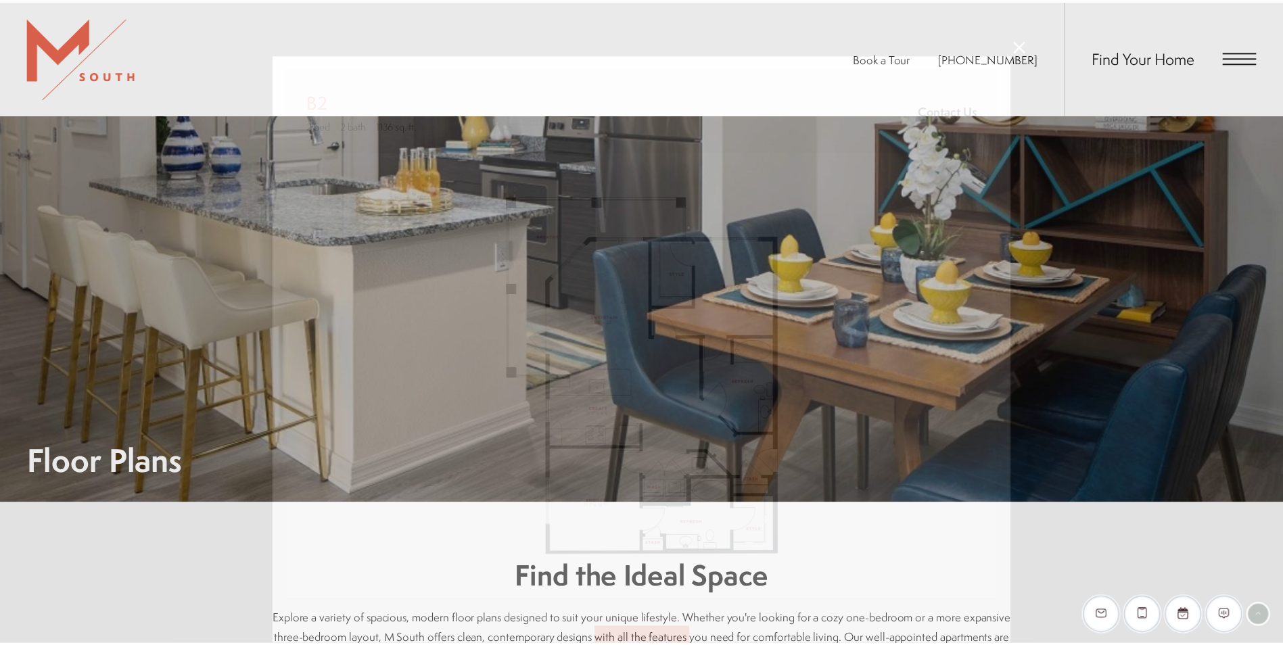
scroll to position [1352, 0]
